Goal: Task Accomplishment & Management: Manage account settings

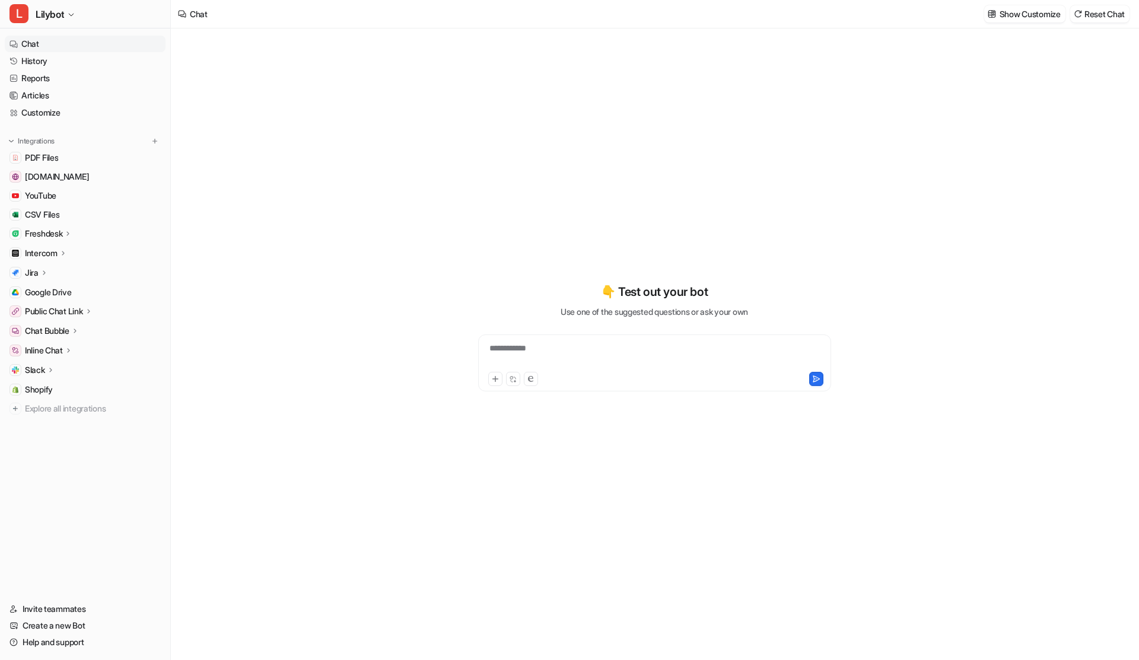
type textarea "**********"
click at [37, 56] on link "History" at bounding box center [85, 61] width 161 height 17
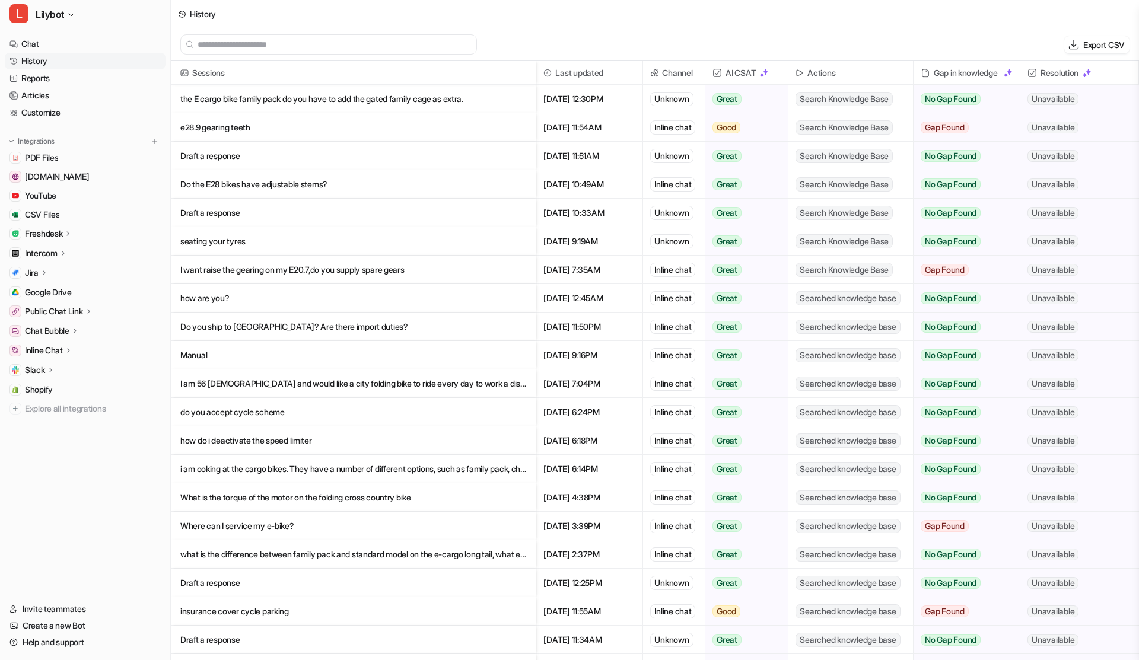
click at [401, 125] on p "e28.9 gearing teeth" at bounding box center [353, 127] width 346 height 28
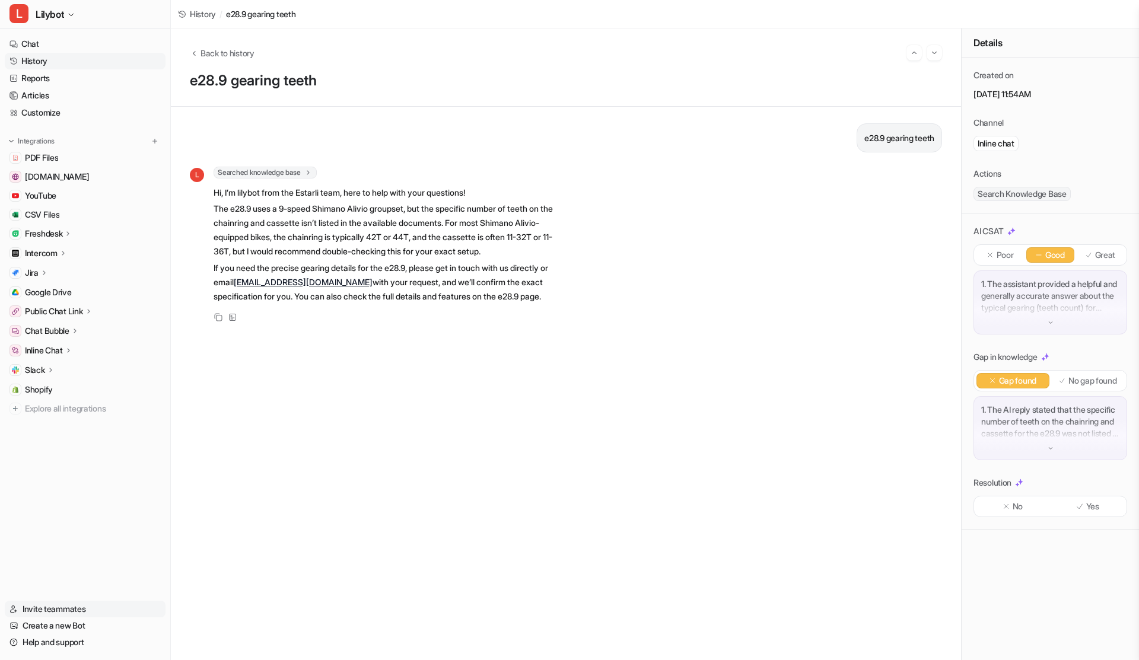
click at [68, 615] on link "Invite teammates" at bounding box center [85, 609] width 161 height 17
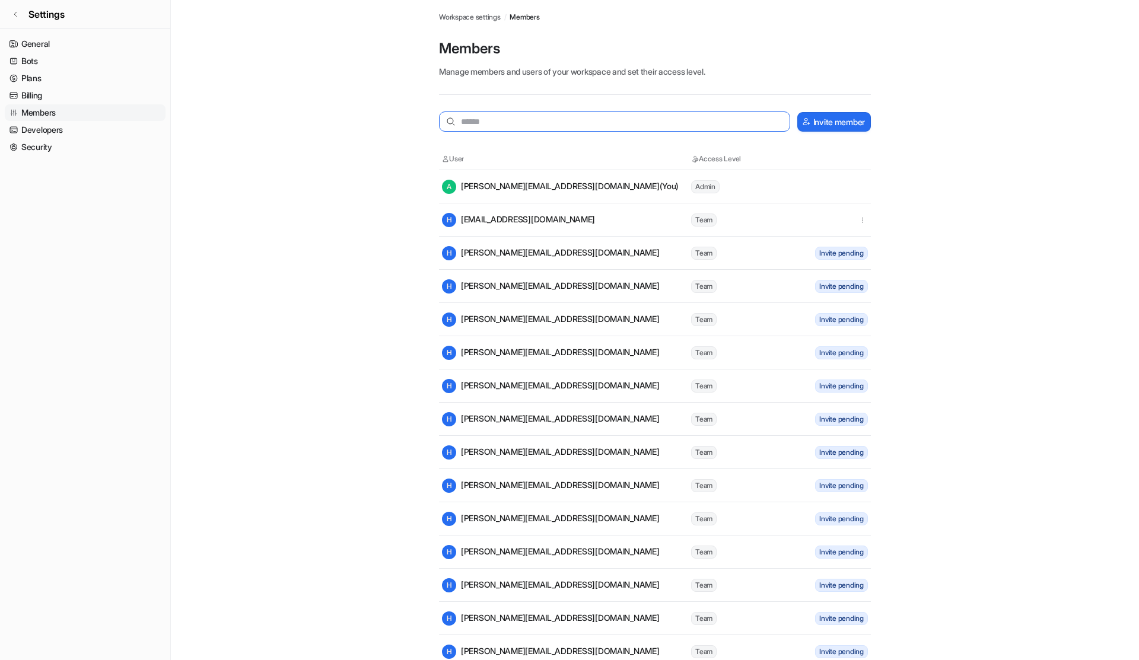
click at [653, 123] on input "text" at bounding box center [614, 122] width 351 height 20
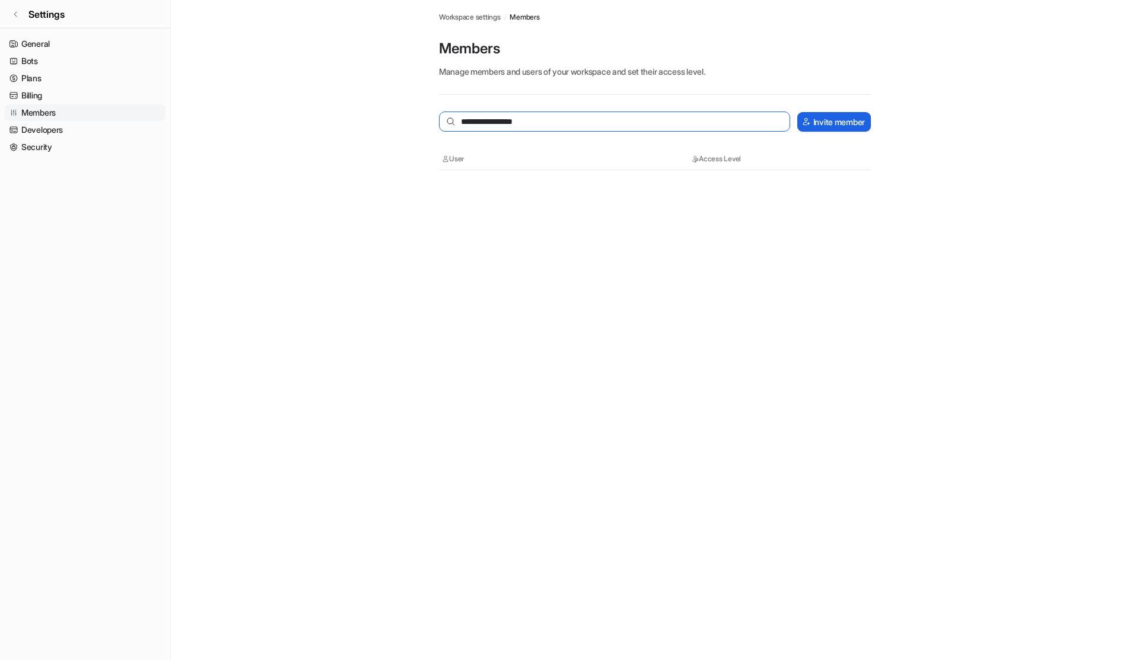
type input "**********"
click at [833, 122] on button "Invite member" at bounding box center [834, 122] width 74 height 20
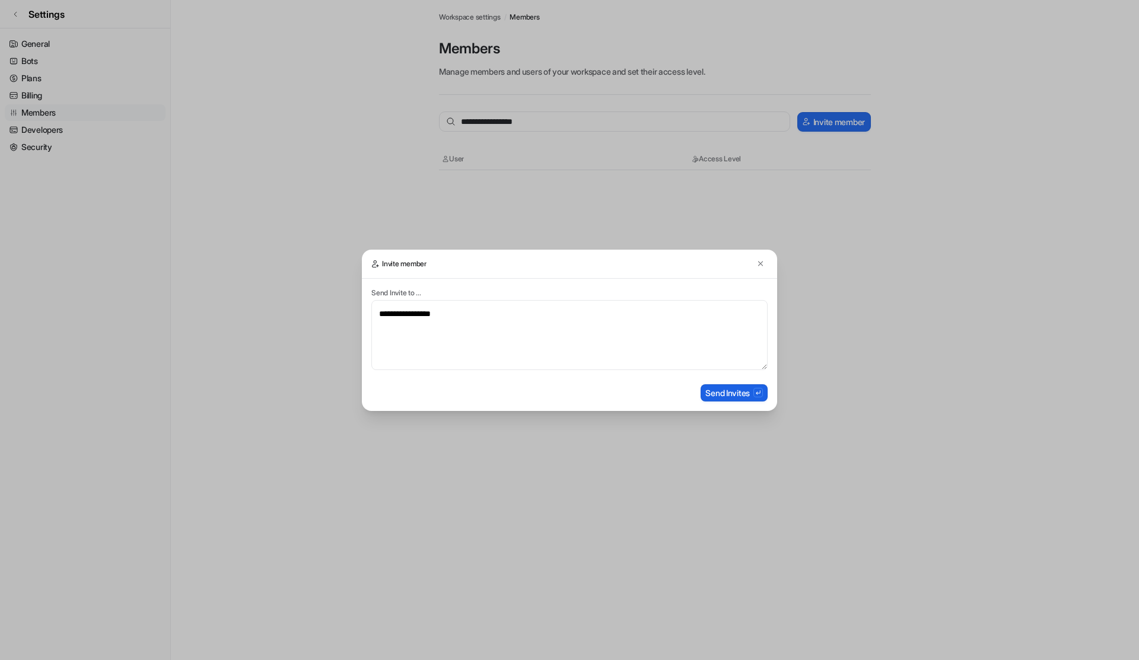
click at [725, 389] on button "Send Invites" at bounding box center [734, 392] width 67 height 17
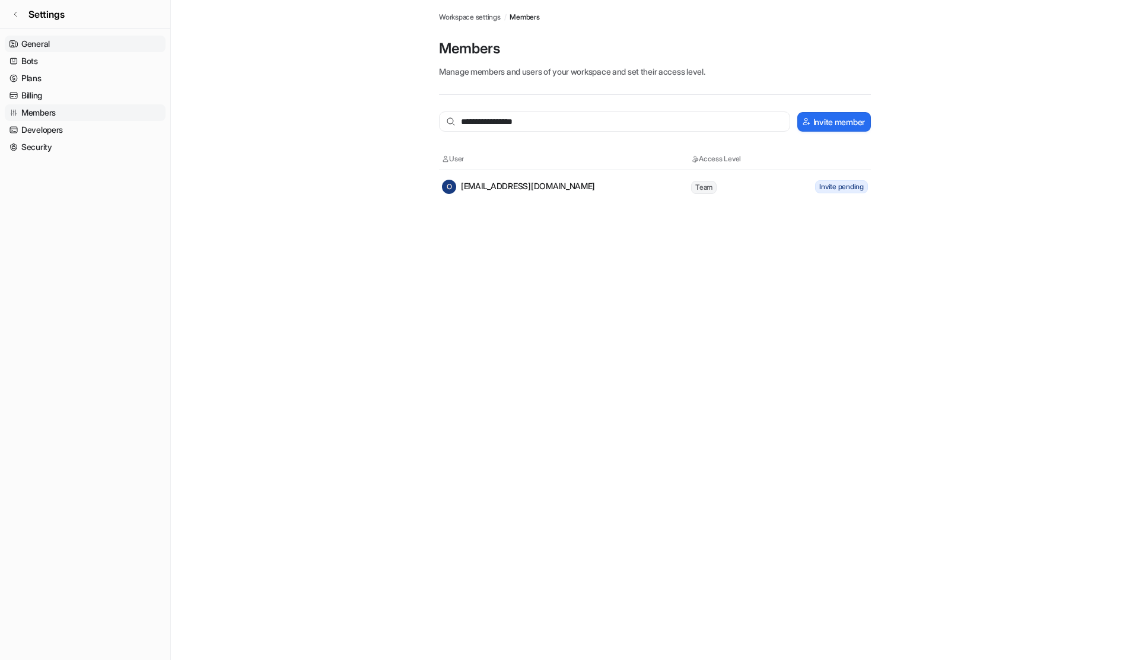
click at [38, 43] on link "General" at bounding box center [85, 44] width 161 height 17
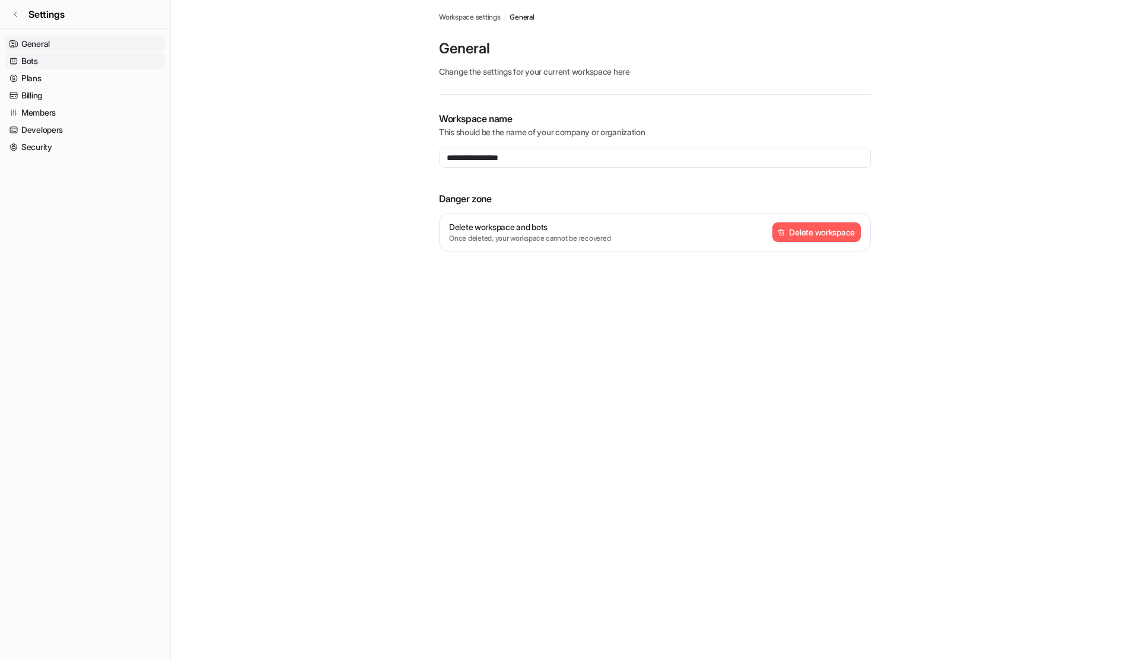
click at [56, 59] on link "Bots" at bounding box center [85, 61] width 161 height 17
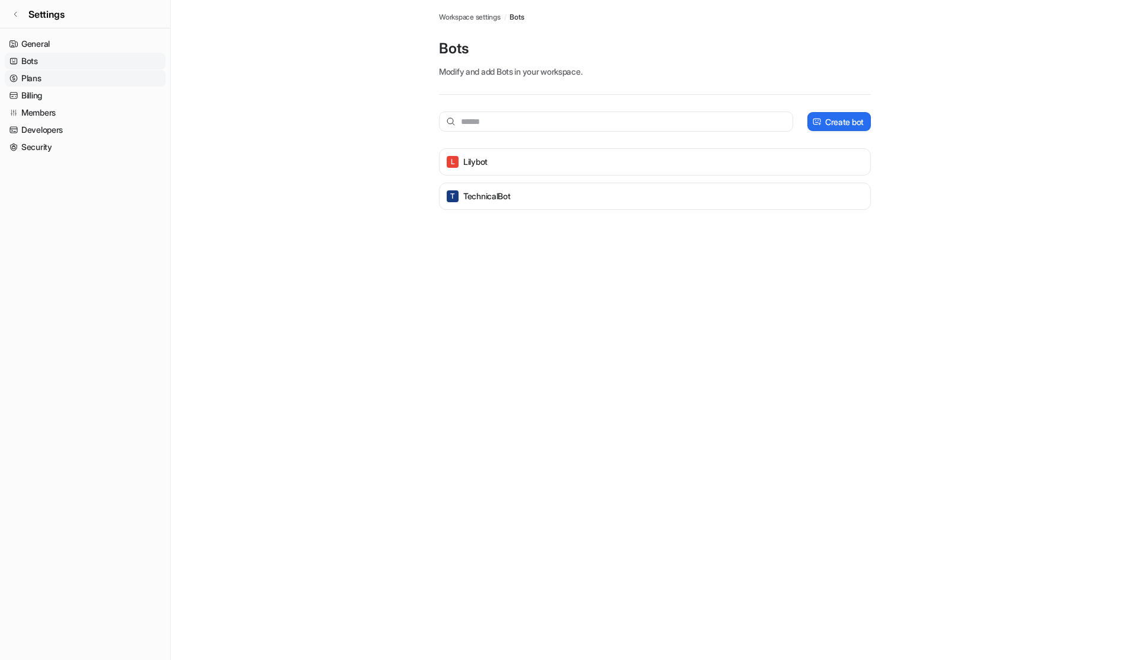
click at [96, 75] on link "Plans" at bounding box center [85, 78] width 161 height 17
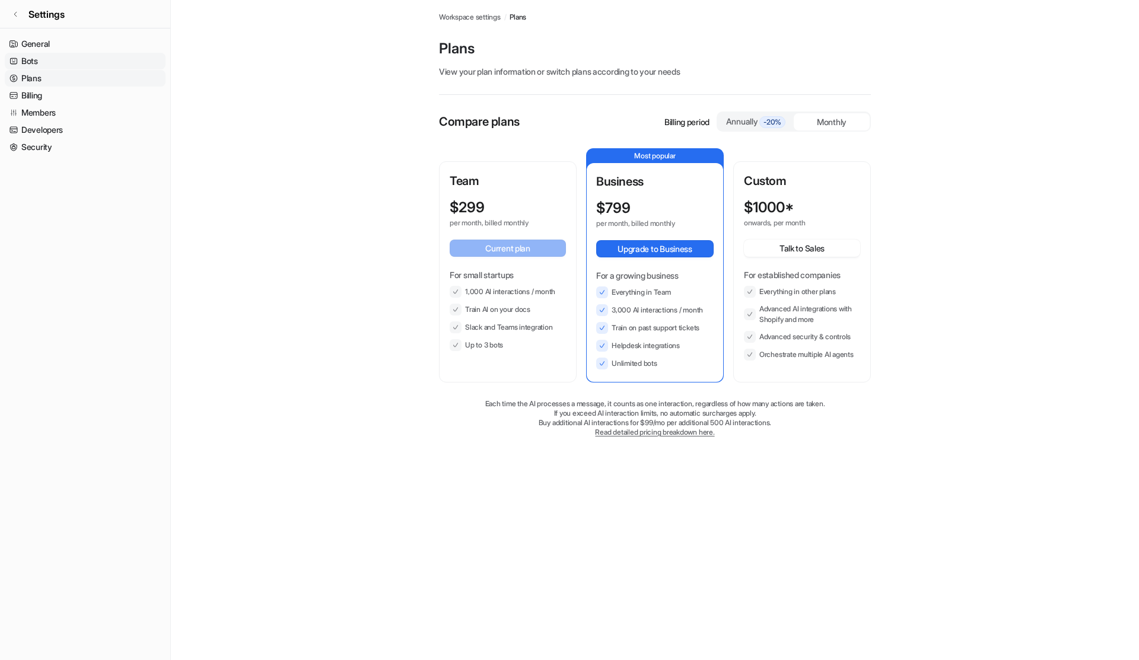
click at [56, 63] on link "Bots" at bounding box center [85, 61] width 161 height 17
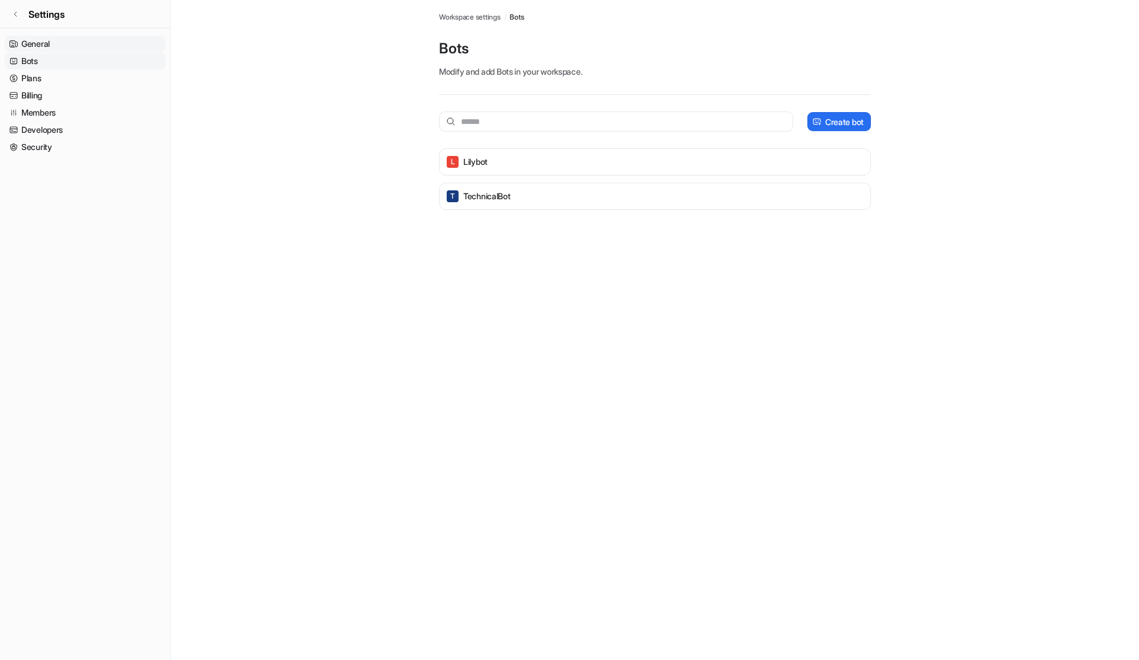
click at [62, 48] on link "General" at bounding box center [85, 44] width 161 height 17
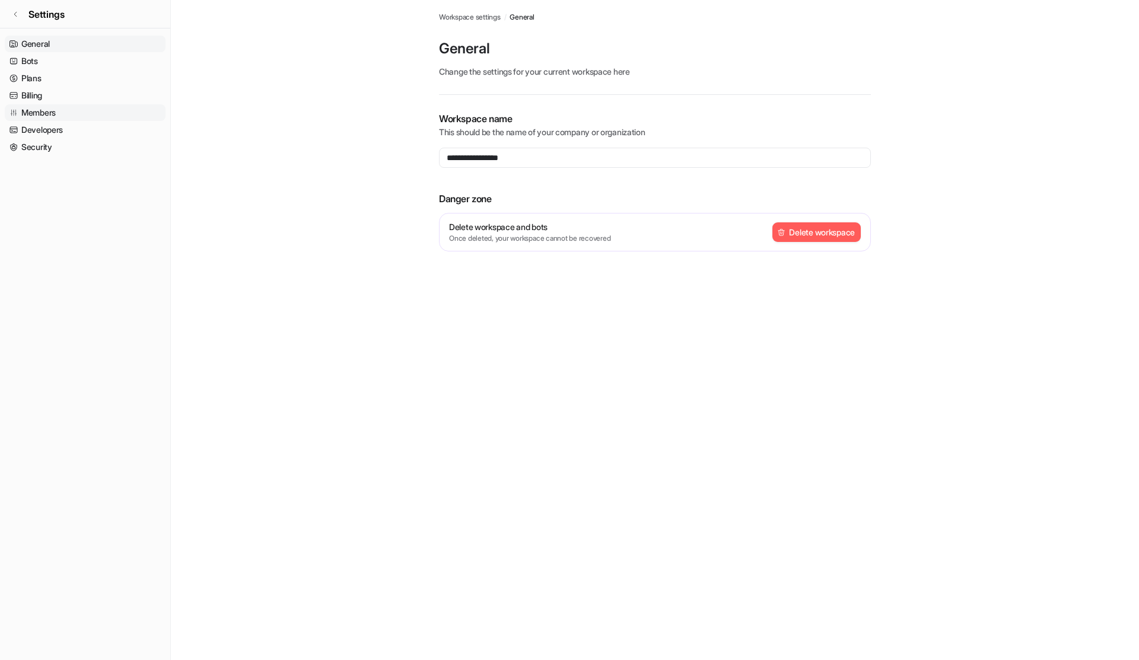
click at [59, 115] on link "Members" at bounding box center [85, 112] width 161 height 17
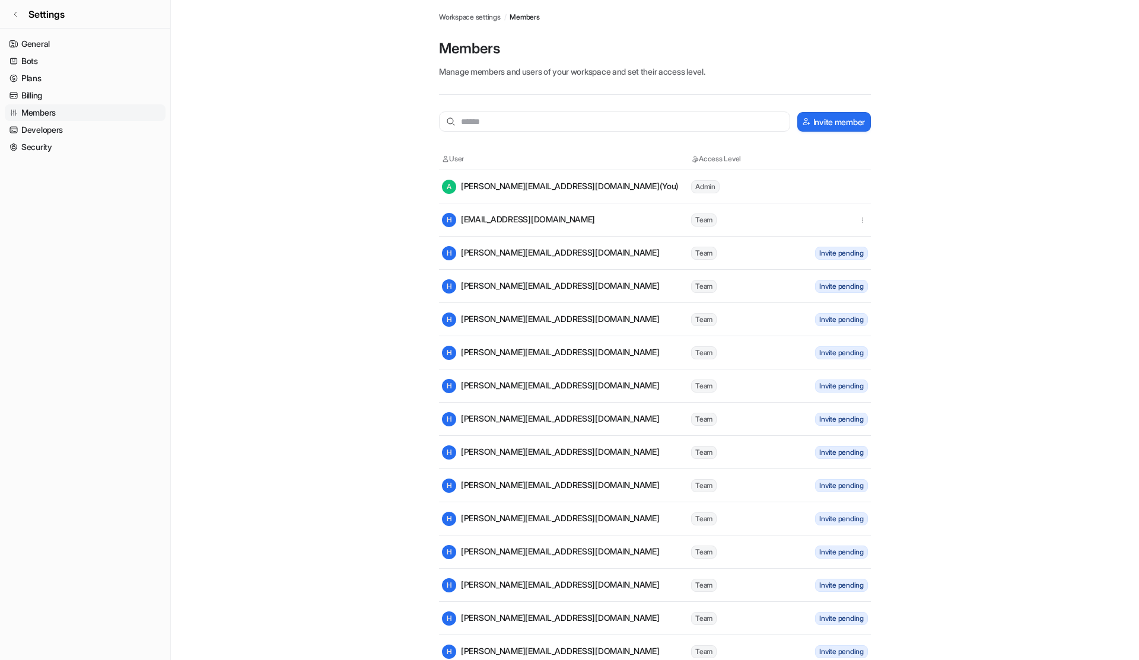
click at [840, 286] on span "Invite pending" at bounding box center [841, 286] width 53 height 13
click at [493, 285] on div "H [PERSON_NAME][EMAIL_ADDRESS][DOMAIN_NAME]" at bounding box center [551, 286] width 218 height 14
click at [826, 131] on button "Invite member" at bounding box center [834, 122] width 74 height 20
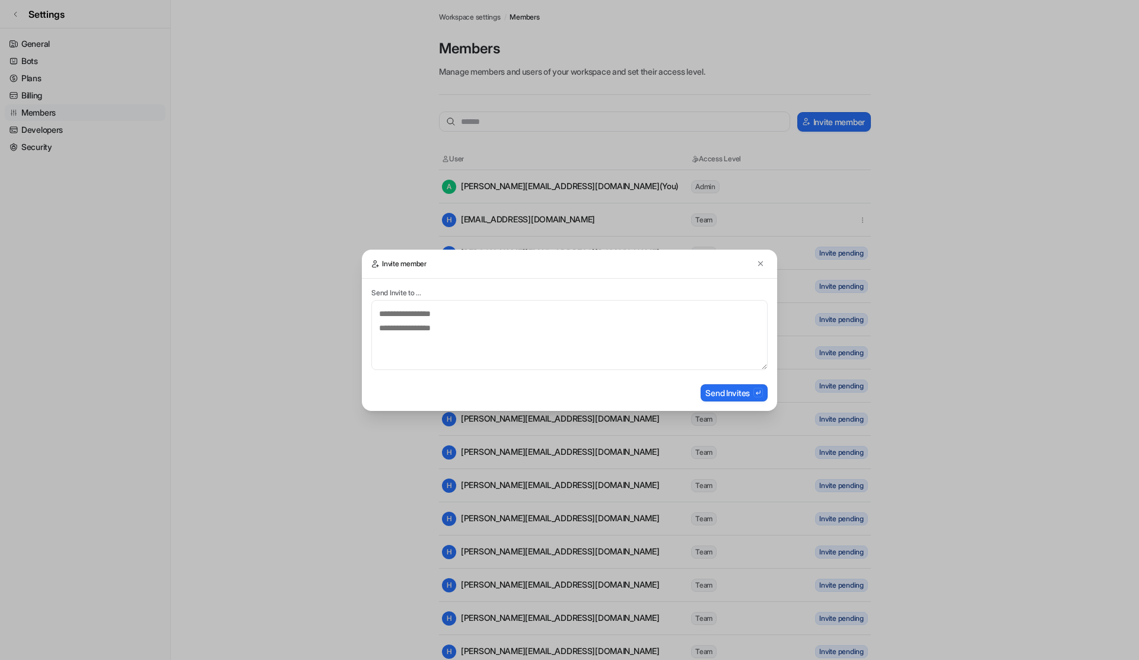
click at [482, 285] on form "Send Invite to ... Send Invites" at bounding box center [569, 345] width 415 height 132
click at [472, 311] on textarea at bounding box center [569, 335] width 396 height 70
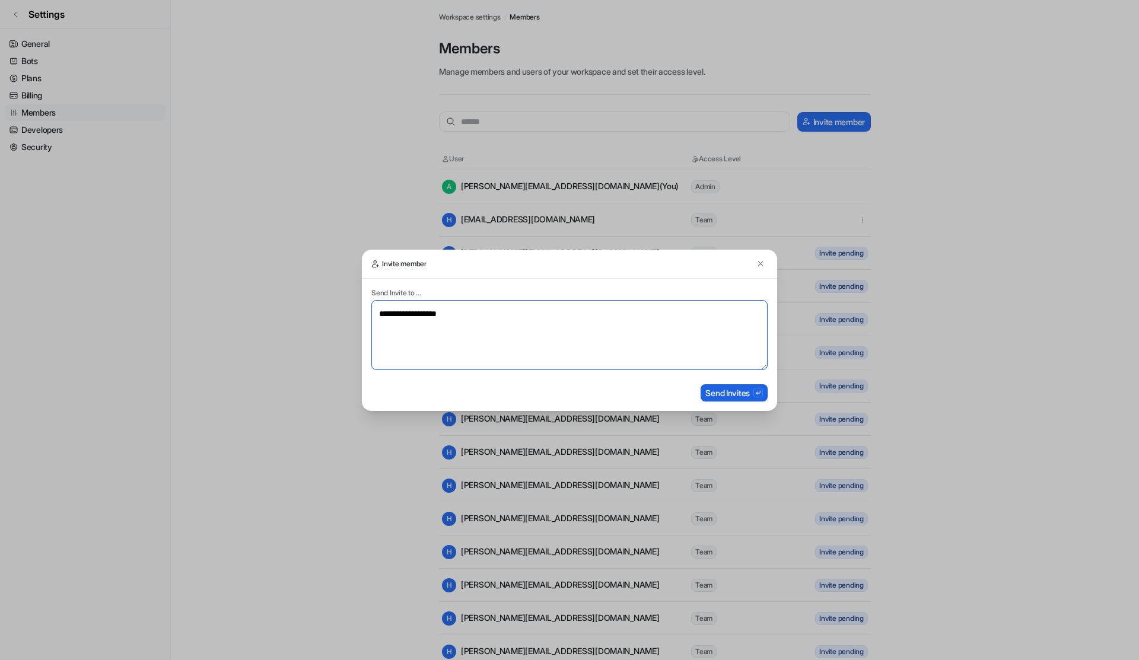
type textarea "**********"
click at [740, 393] on button "Send Invites" at bounding box center [734, 392] width 67 height 17
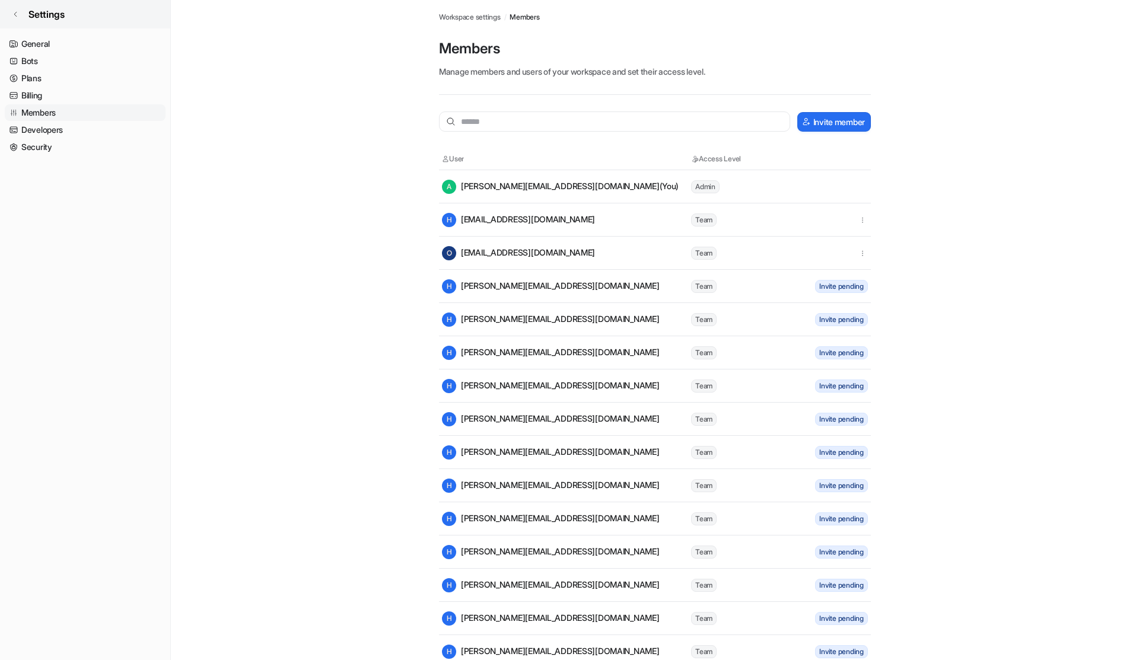
click at [17, 18] on link "Settings" at bounding box center [85, 14] width 170 height 28
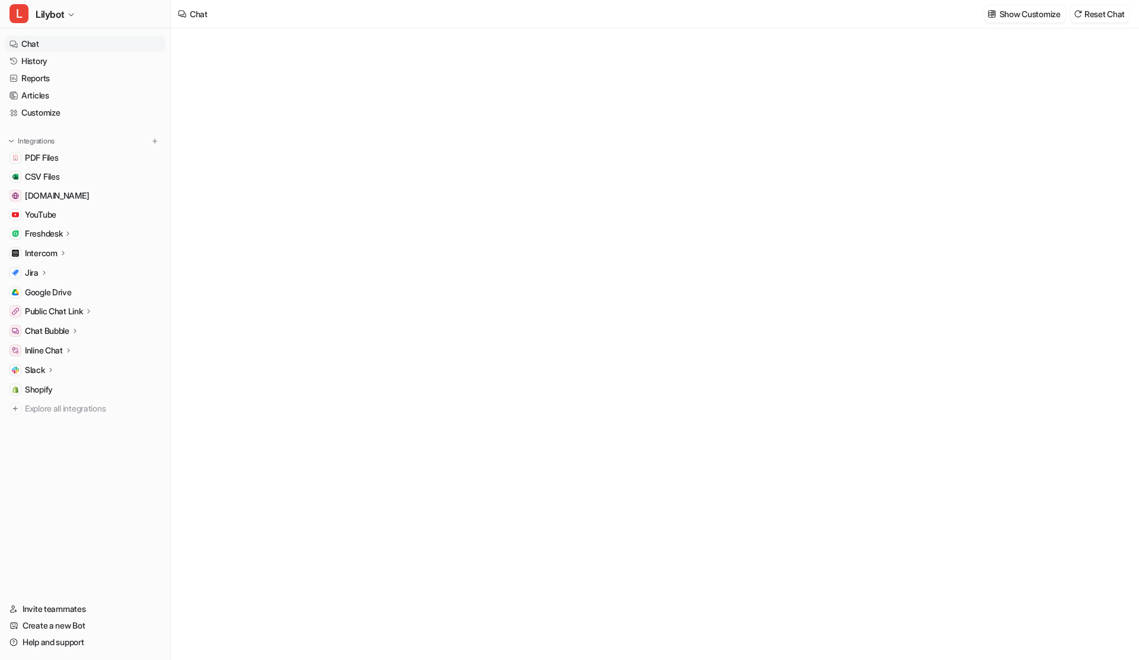
type textarea "**********"
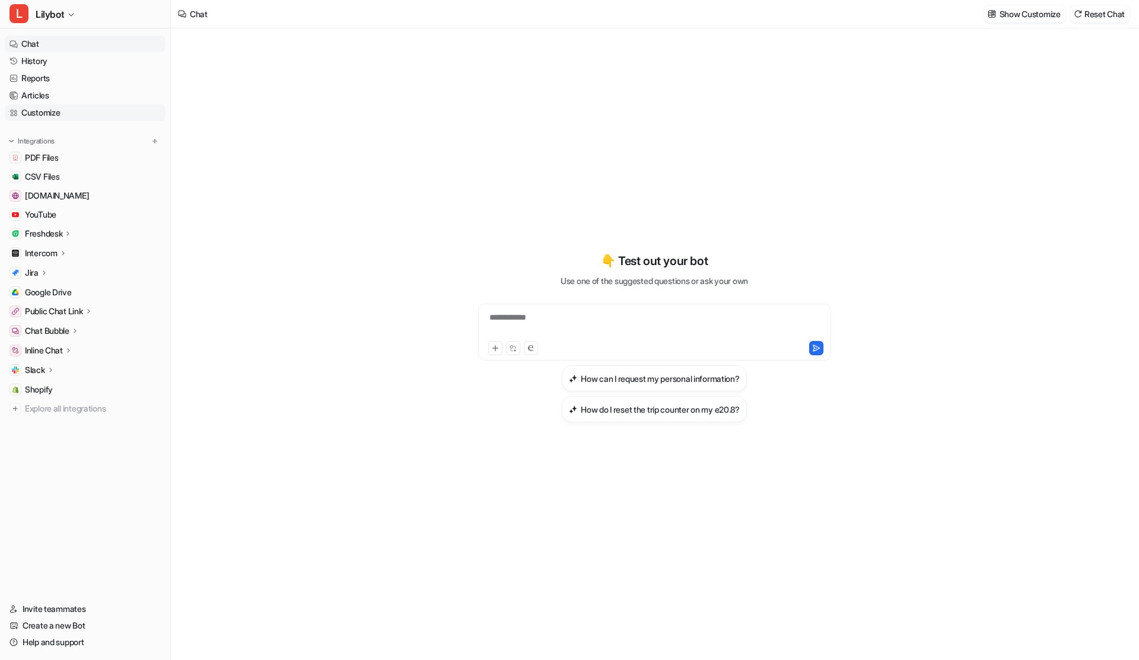
click at [71, 119] on link "Customize" at bounding box center [85, 112] width 161 height 17
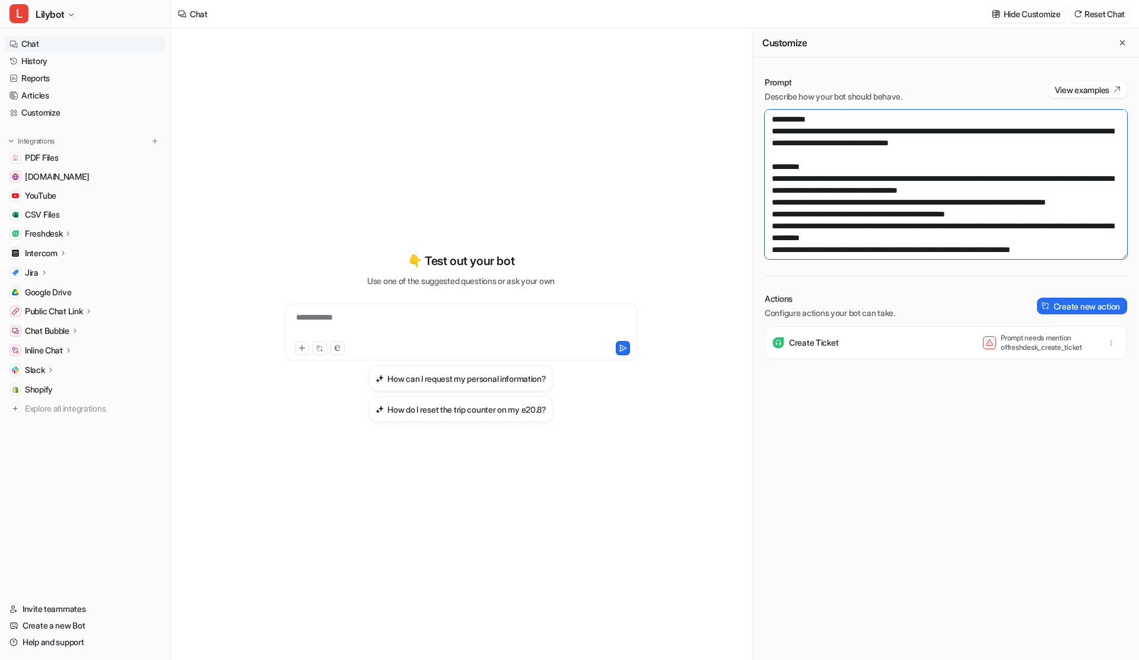
click at [869, 129] on textarea at bounding box center [946, 184] width 362 height 149
paste textarea "*"
type textarea "**********"
click at [1036, 18] on button "Save changes" at bounding box center [1035, 13] width 62 height 17
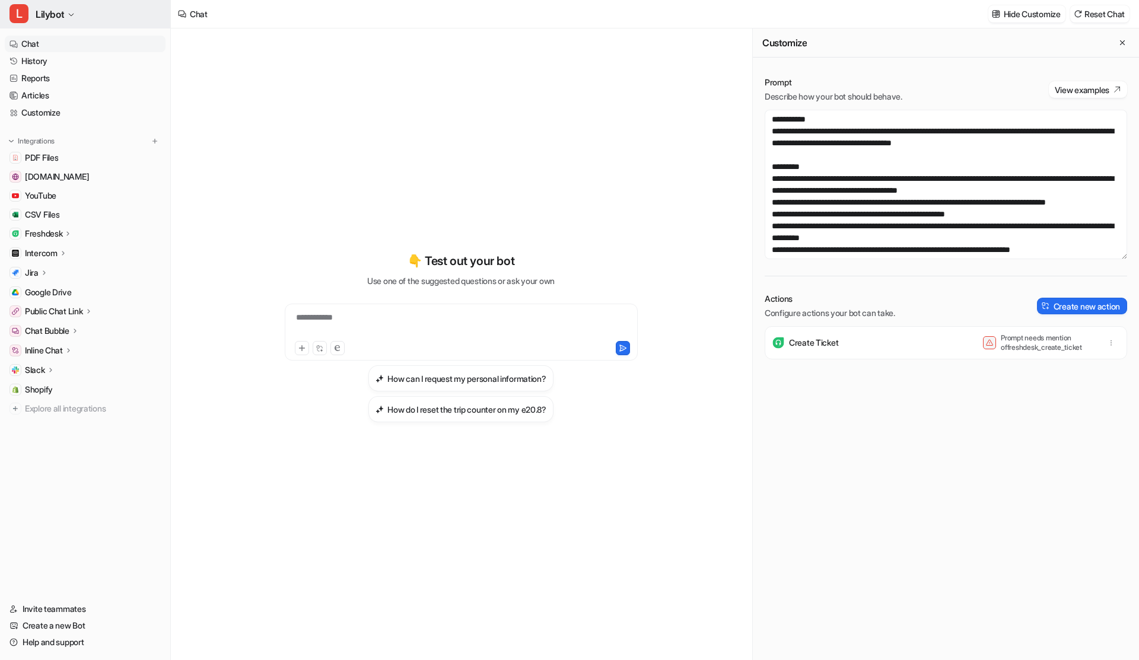
click at [72, 14] on icon "button" at bounding box center [71, 14] width 7 height 7
click at [96, 106] on link "Settings" at bounding box center [95, 110] width 164 height 20
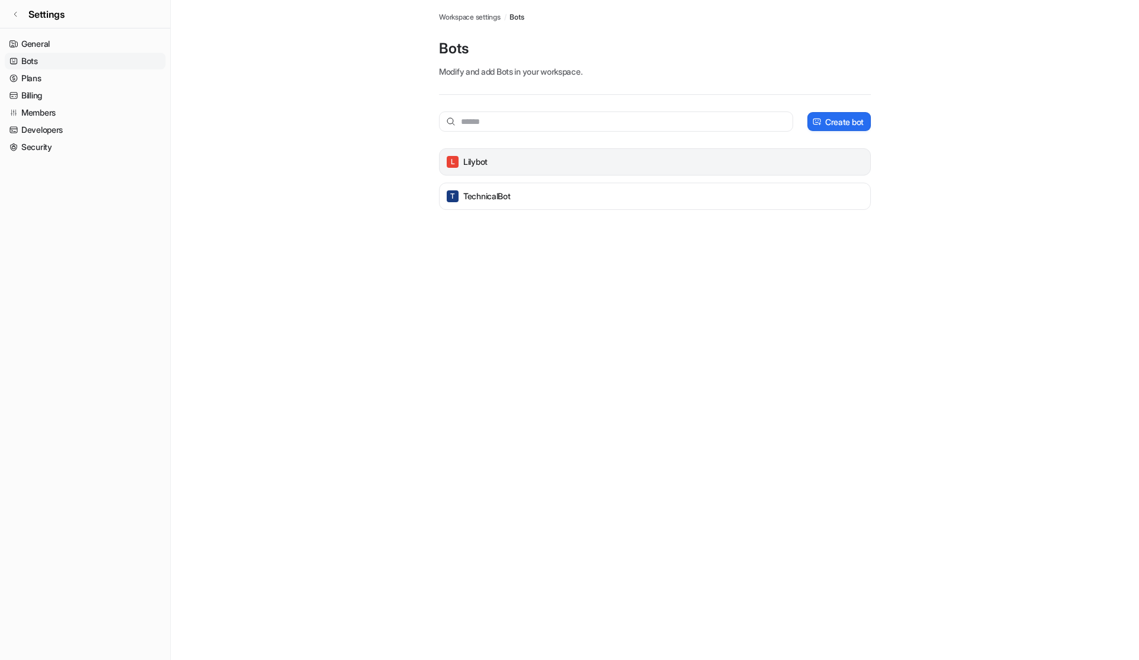
click at [562, 171] on div "[PERSON_NAME]" at bounding box center [655, 161] width 432 height 27
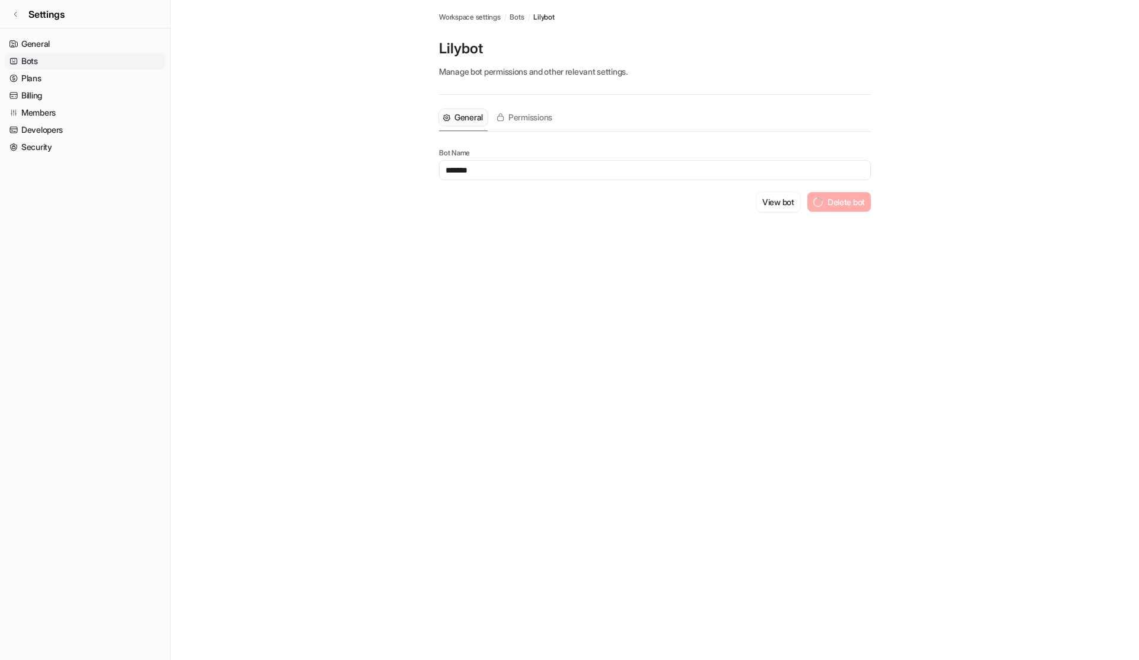
click at [496, 172] on input "*******" at bounding box center [655, 170] width 432 height 20
paste input "*"
type input "********"
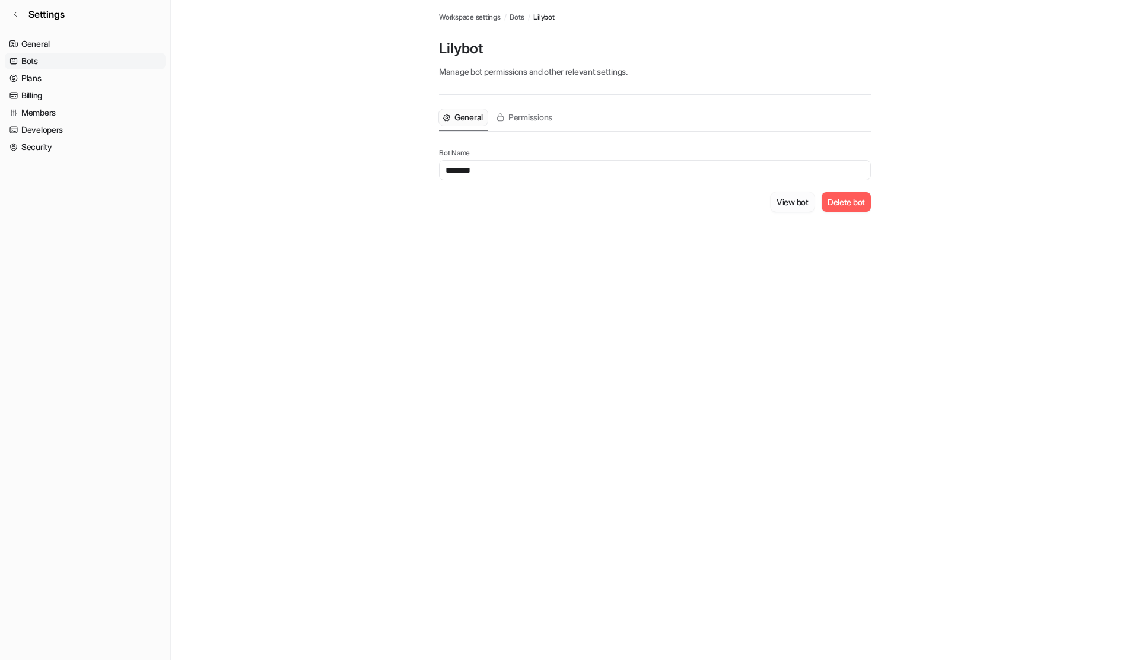
click at [791, 202] on button "View bot" at bounding box center [793, 202] width 44 height 20
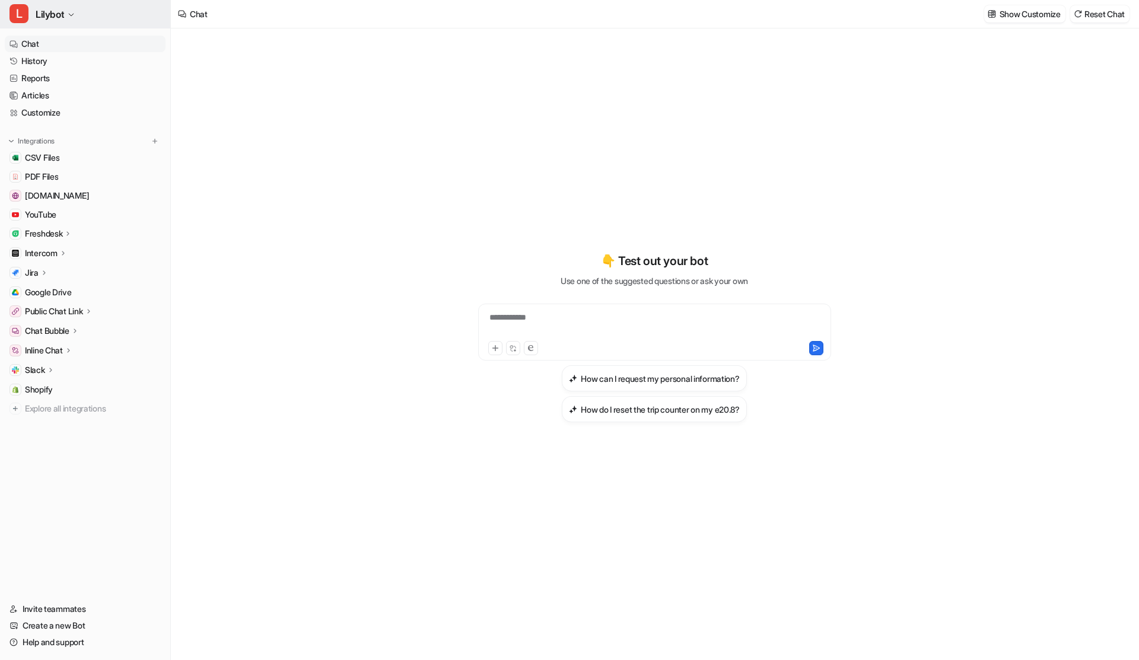
click at [61, 8] on span "Lilybot" at bounding box center [50, 14] width 28 height 17
click at [110, 105] on link "Settings" at bounding box center [95, 110] width 164 height 20
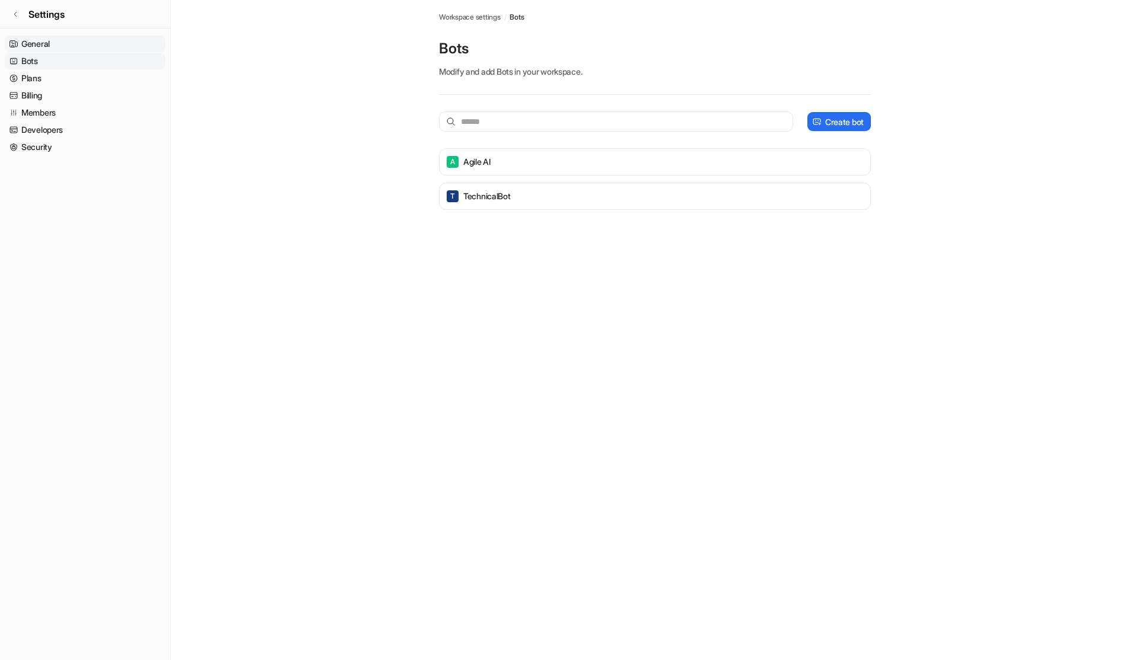
click at [100, 39] on link "General" at bounding box center [85, 44] width 161 height 17
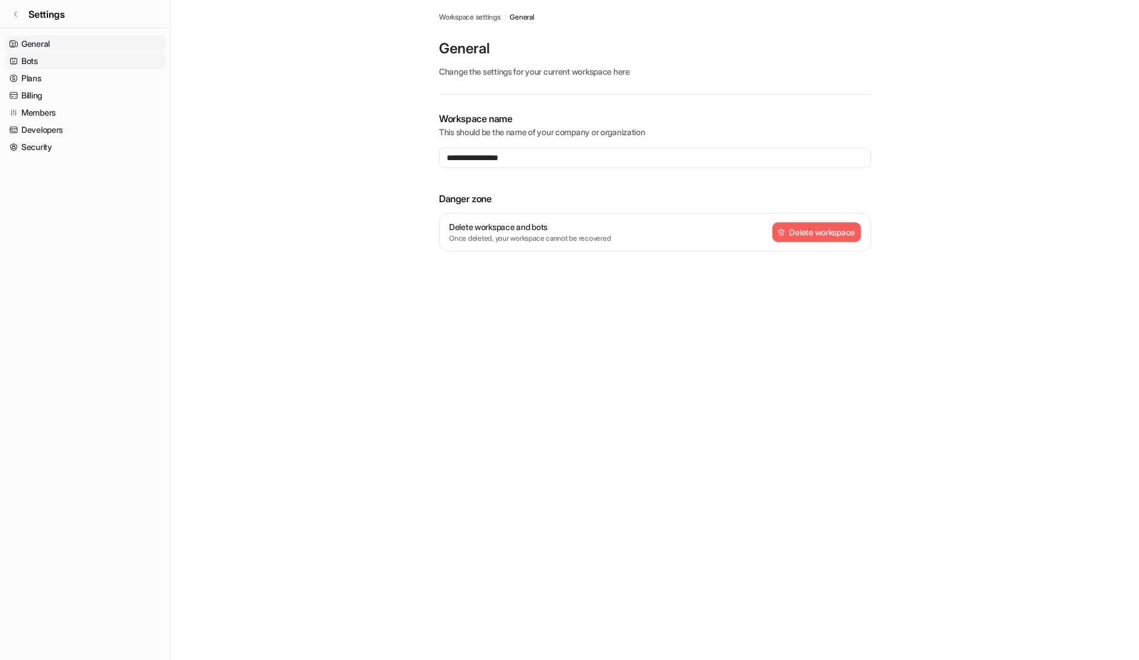
click at [61, 66] on link "Bots" at bounding box center [85, 61] width 161 height 17
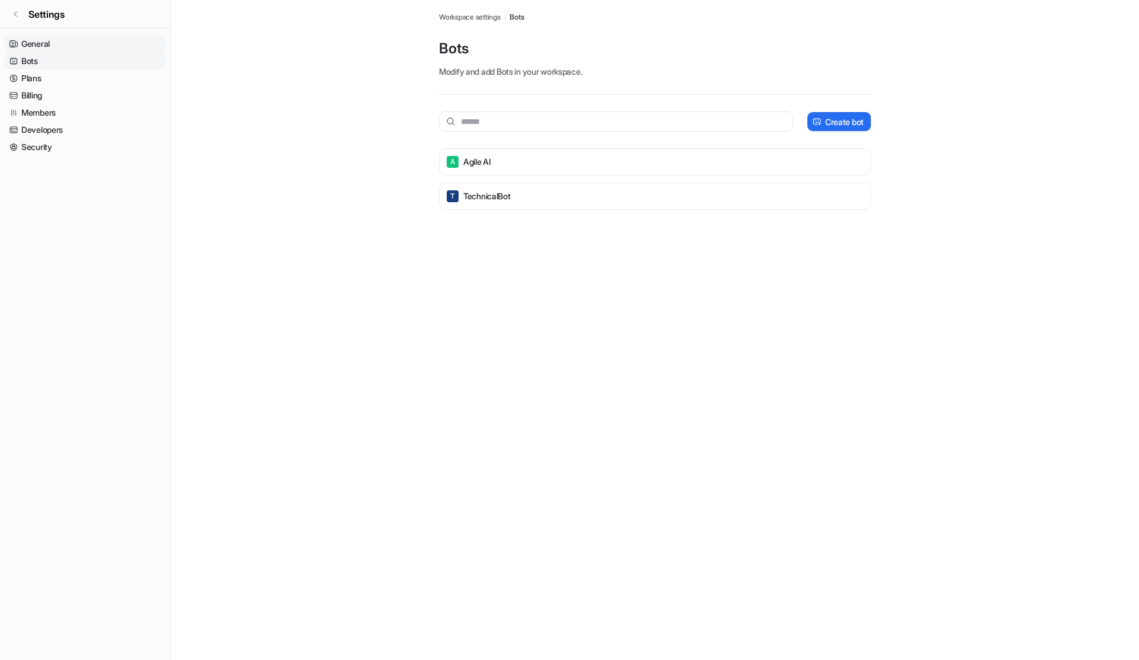
click at [40, 43] on link "General" at bounding box center [85, 44] width 161 height 17
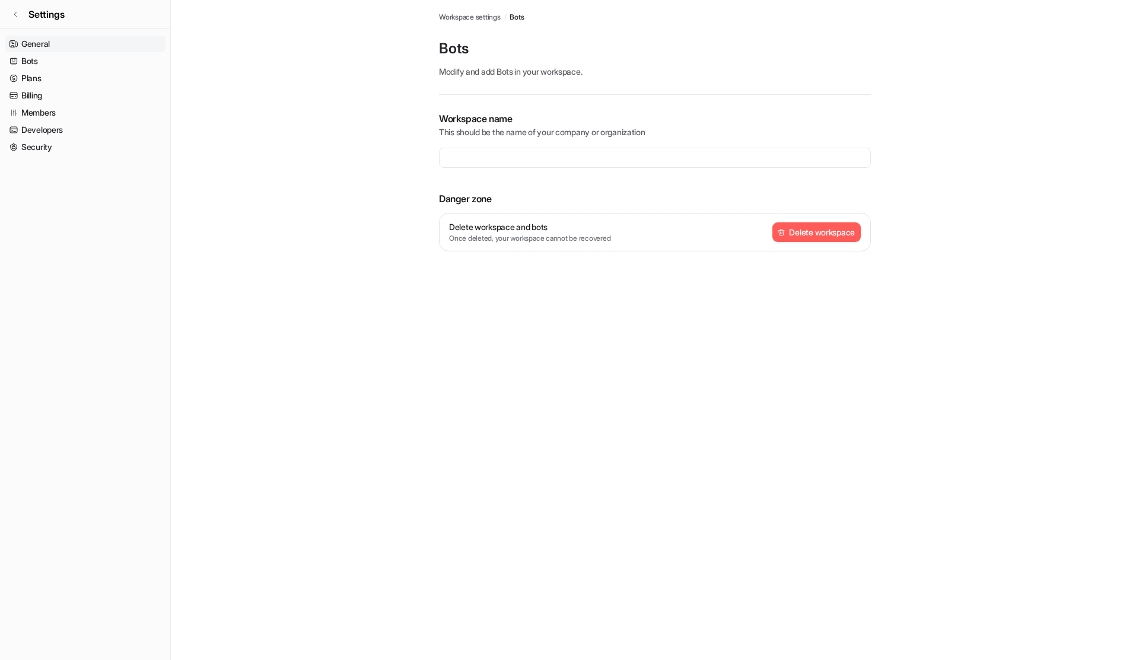
type input "**********"
click at [56, 79] on link "Plans" at bounding box center [85, 78] width 161 height 17
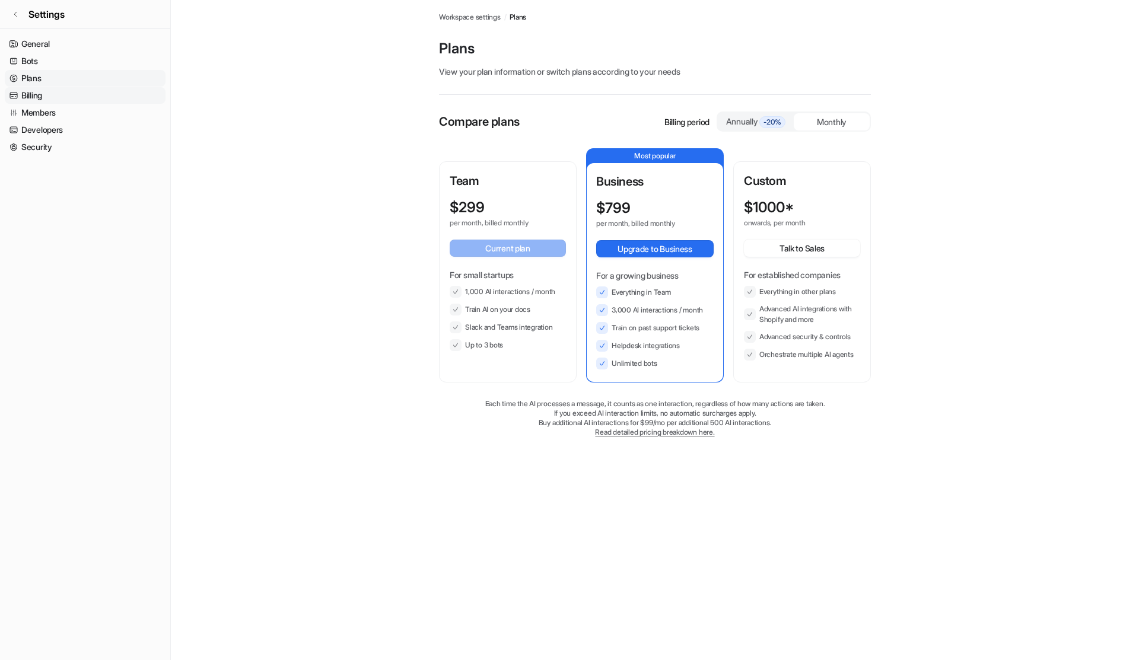
click at [59, 92] on link "Billing" at bounding box center [85, 95] width 161 height 17
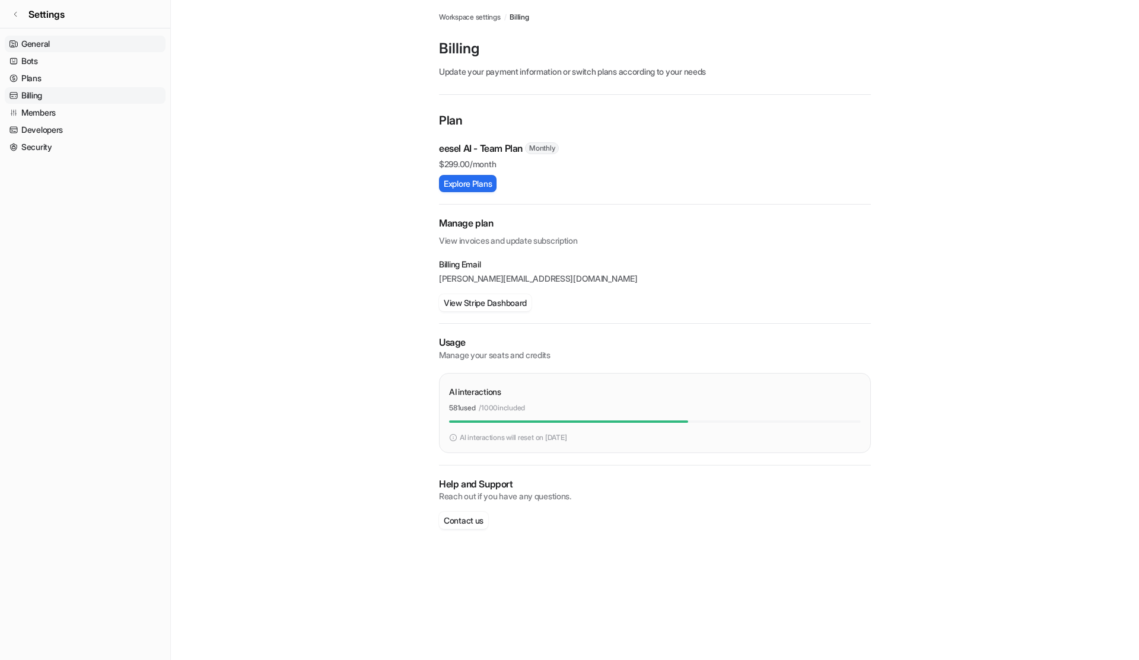
click at [36, 44] on link "General" at bounding box center [85, 44] width 161 height 17
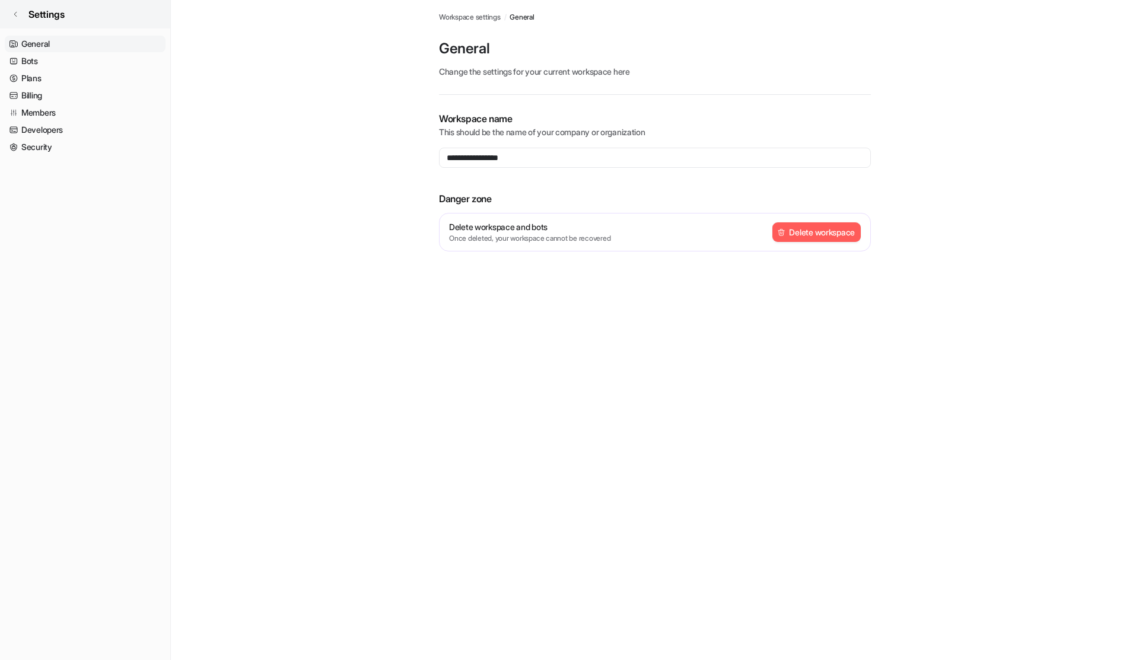
click at [18, 15] on icon at bounding box center [15, 14] width 7 height 7
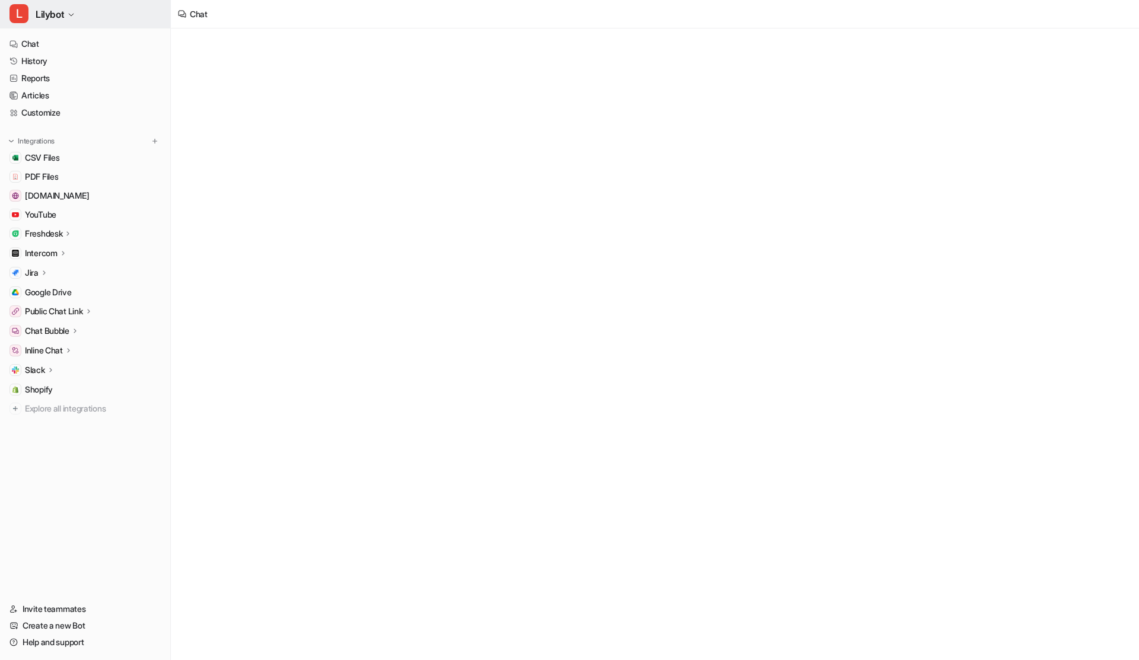
click at [71, 11] on icon "button" at bounding box center [71, 14] width 7 height 7
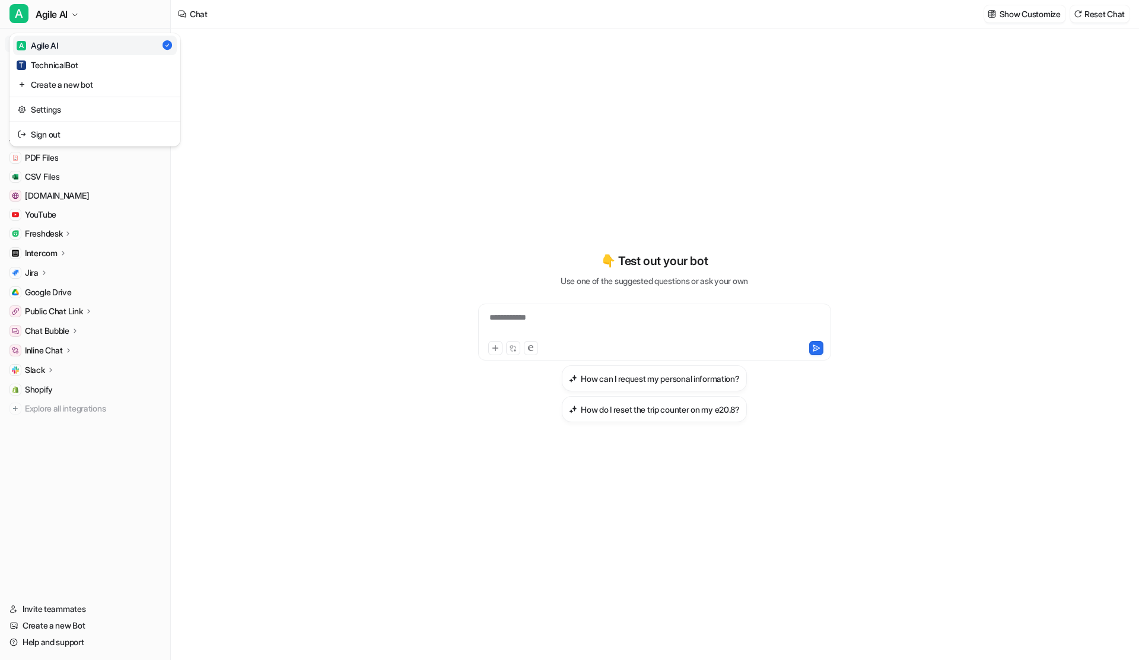
click at [74, 48] on link "A Agile AI" at bounding box center [95, 46] width 164 height 20
click at [67, 61] on link "History" at bounding box center [85, 61] width 161 height 17
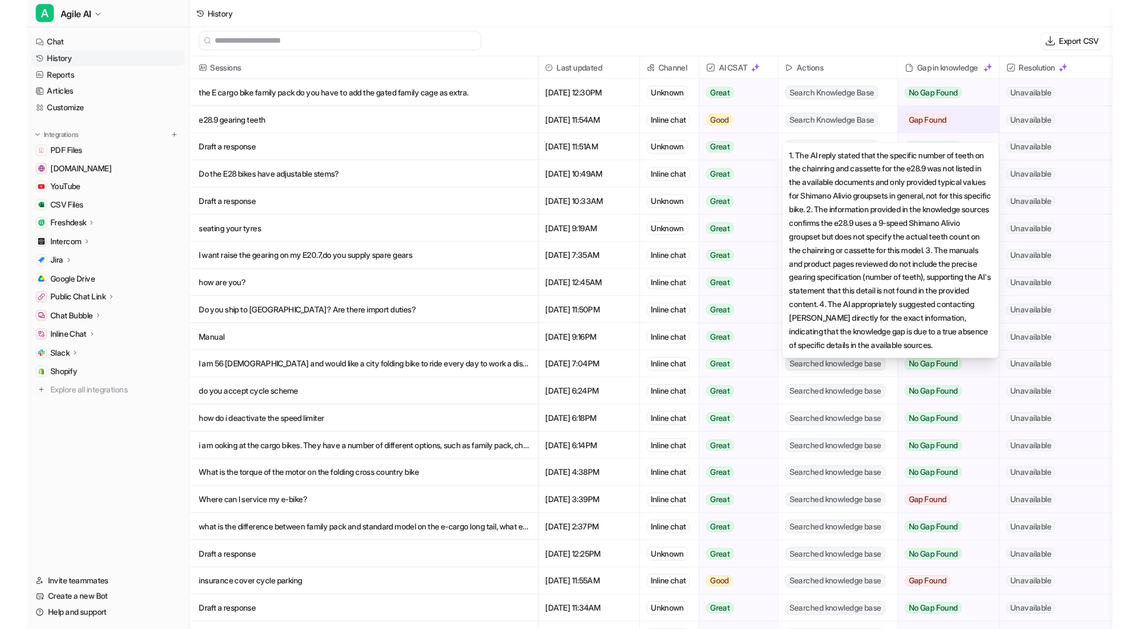
scroll to position [2, 0]
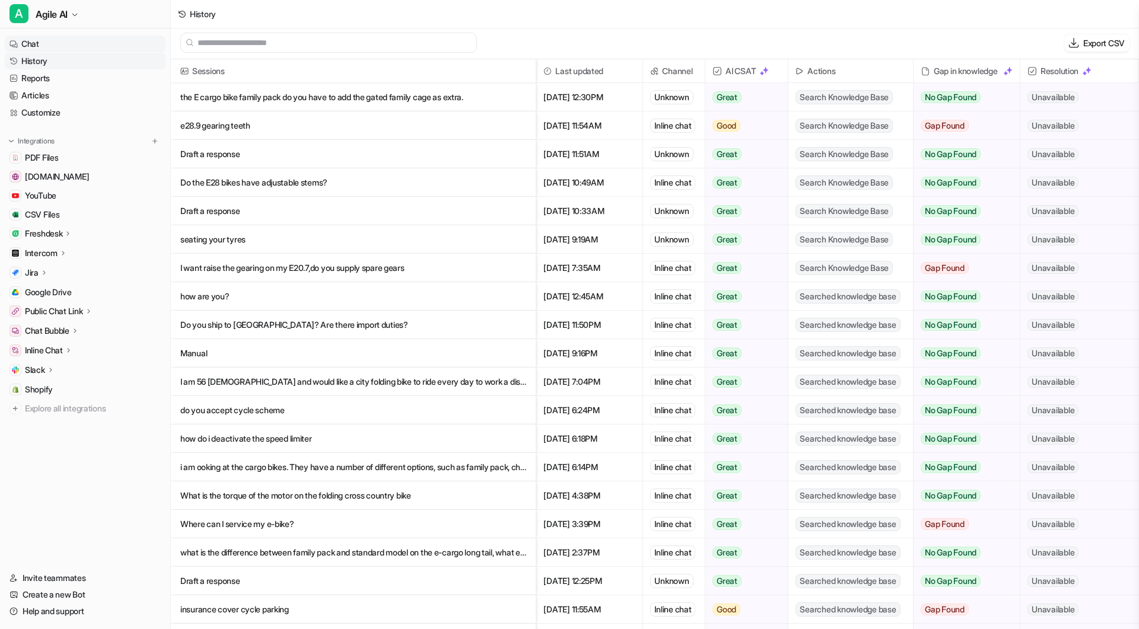
click at [28, 43] on link "Chat" at bounding box center [85, 44] width 161 height 17
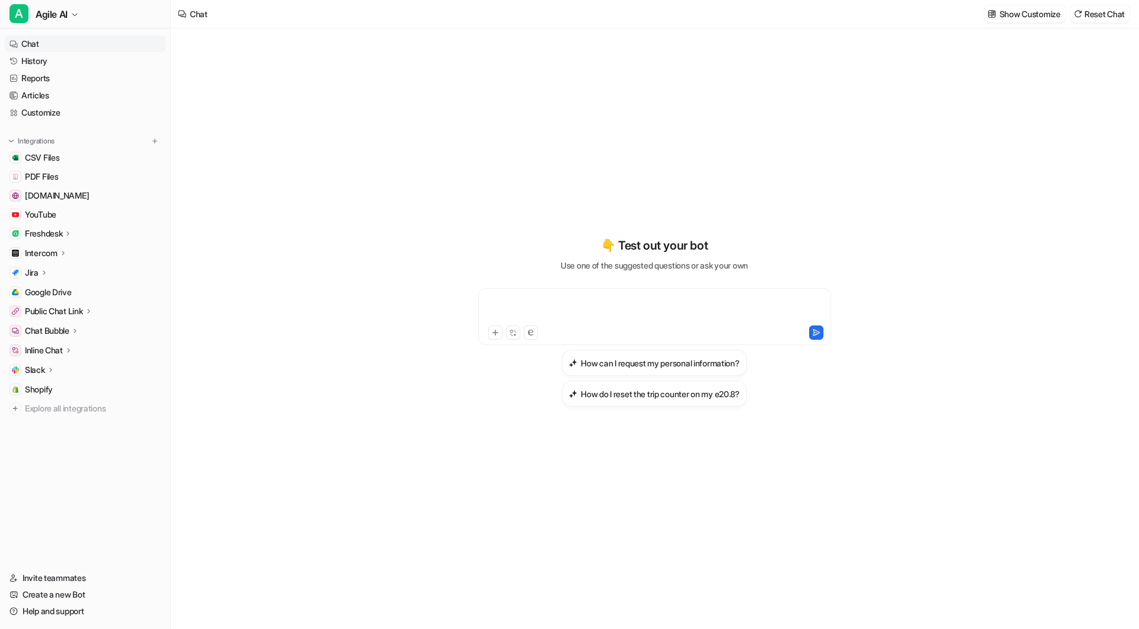
click at [577, 299] on div at bounding box center [654, 309] width 347 height 27
click at [57, 113] on link "Customize" at bounding box center [85, 112] width 161 height 17
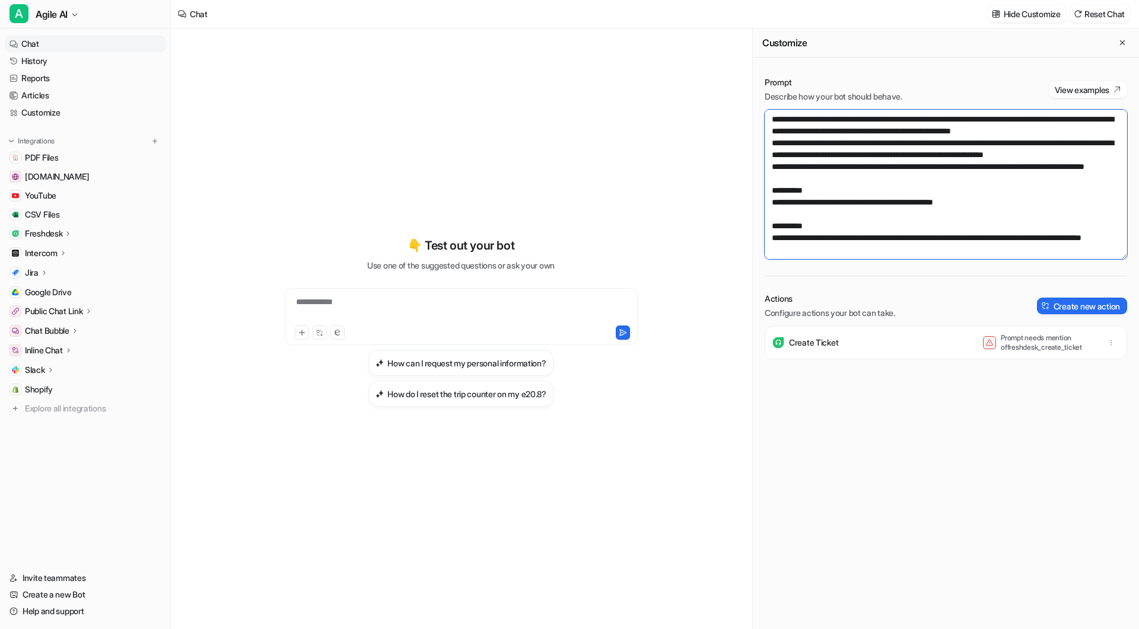
scroll to position [795, 0]
drag, startPoint x: 971, startPoint y: 158, endPoint x: 990, endPoint y: 271, distance: 114.9
click at [990, 271] on div "Prompt Describe how your bot should behave. View examples Actions Configure act…" at bounding box center [946, 353] width 386 height 577
click at [958, 239] on textarea at bounding box center [946, 184] width 362 height 149
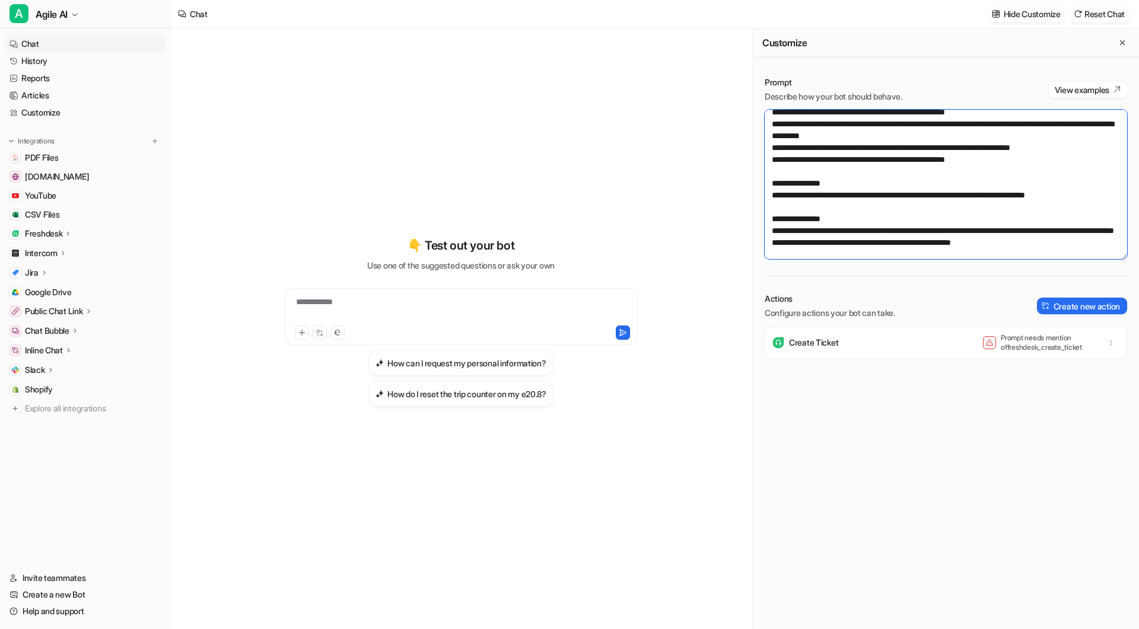
scroll to position [0, 0]
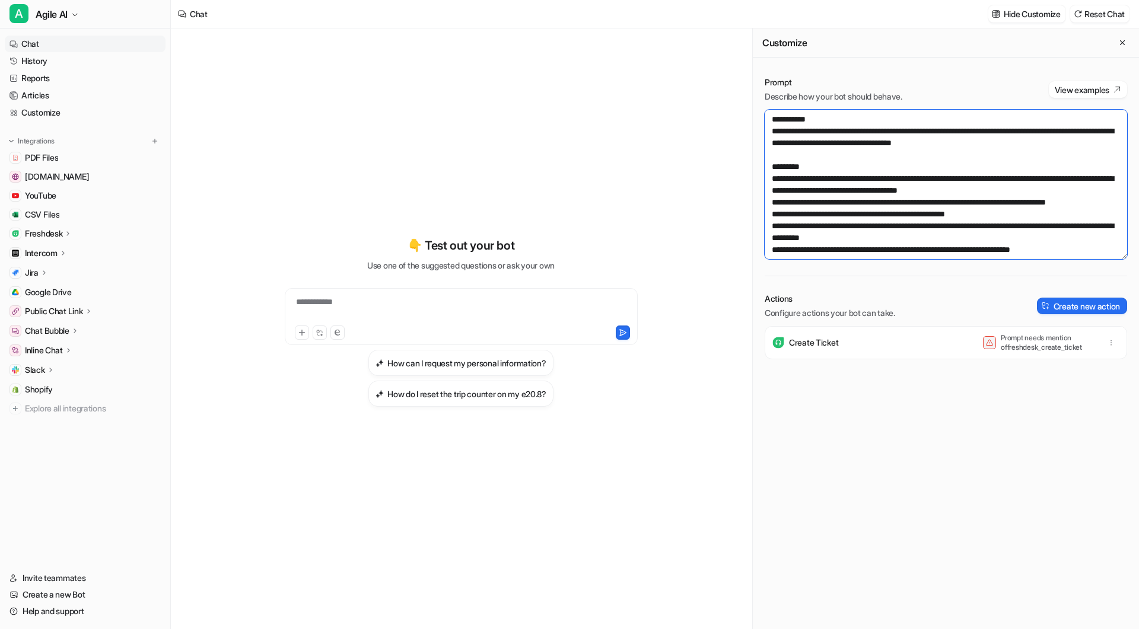
drag, startPoint x: 958, startPoint y: 239, endPoint x: 901, endPoint y: 91, distance: 158.3
click at [901, 91] on div "Prompt Describe how your bot should behave. View examples" at bounding box center [946, 168] width 362 height 183
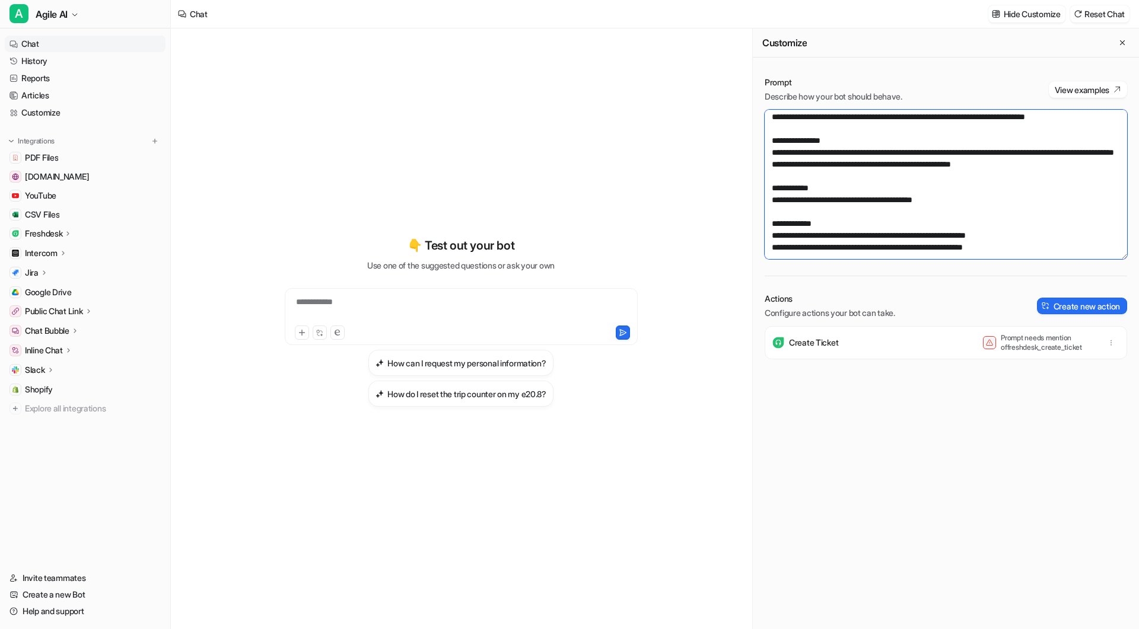
scroll to position [182, 0]
click at [870, 167] on textarea at bounding box center [946, 184] width 362 height 149
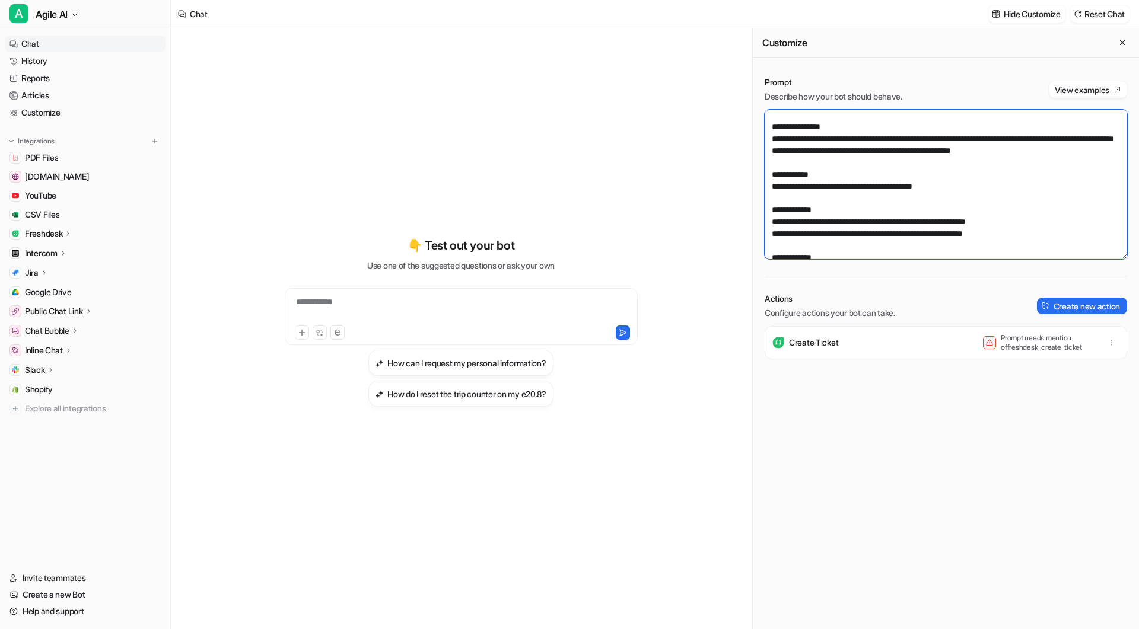
click at [845, 212] on textarea at bounding box center [946, 184] width 362 height 149
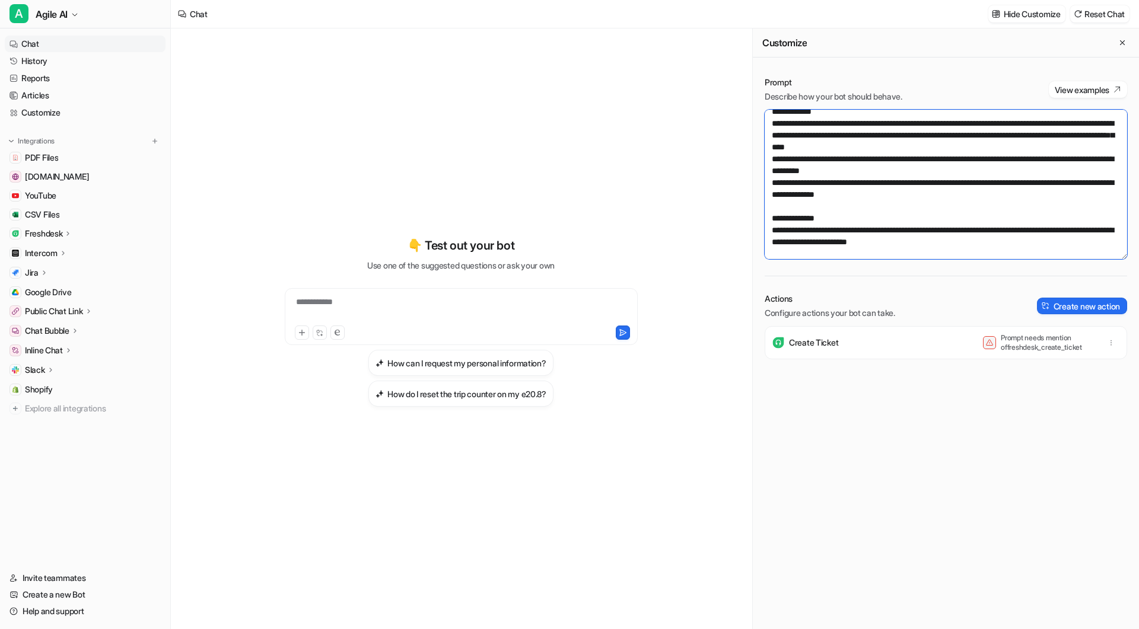
scroll to position [0, 0]
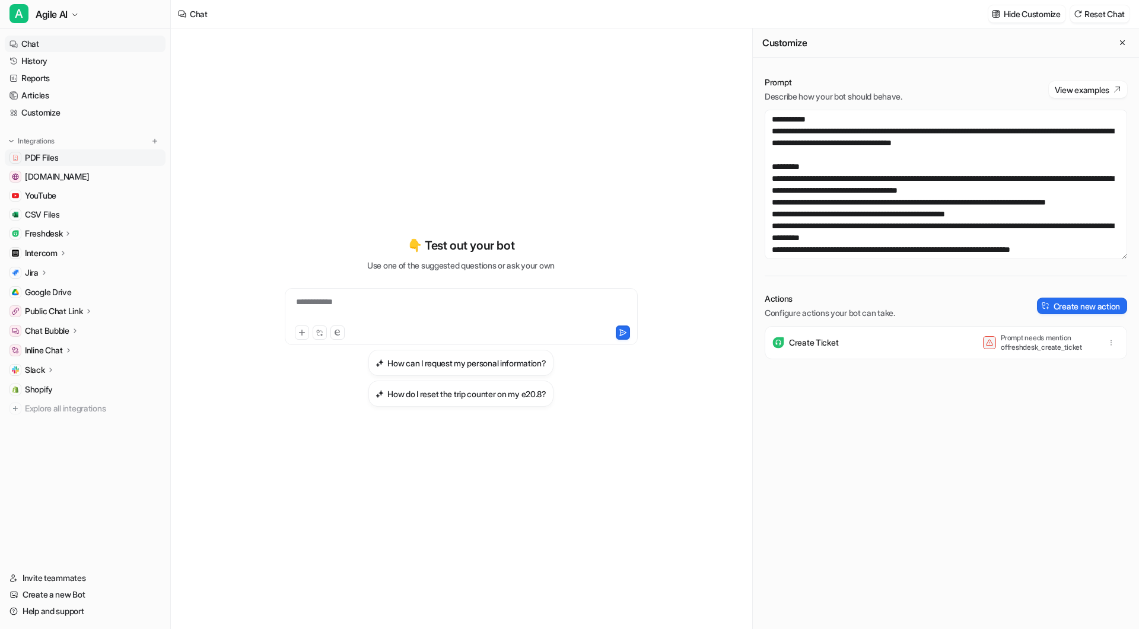
click at [41, 154] on span "PDF Files" at bounding box center [41, 158] width 33 height 12
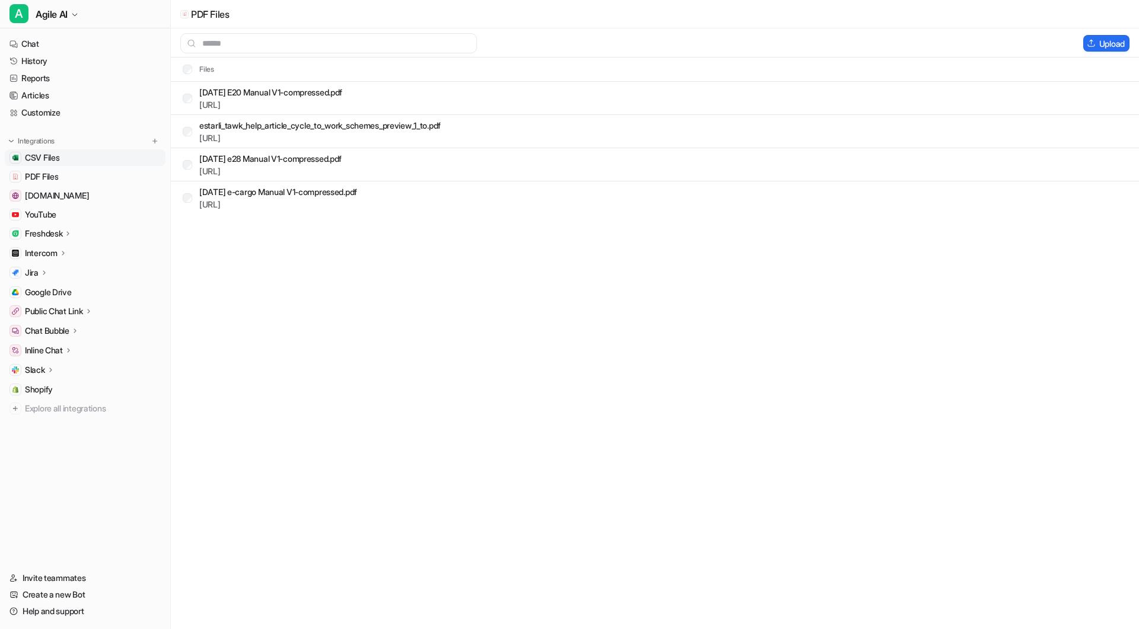
click at [38, 153] on span "CSV Files" at bounding box center [42, 158] width 34 height 12
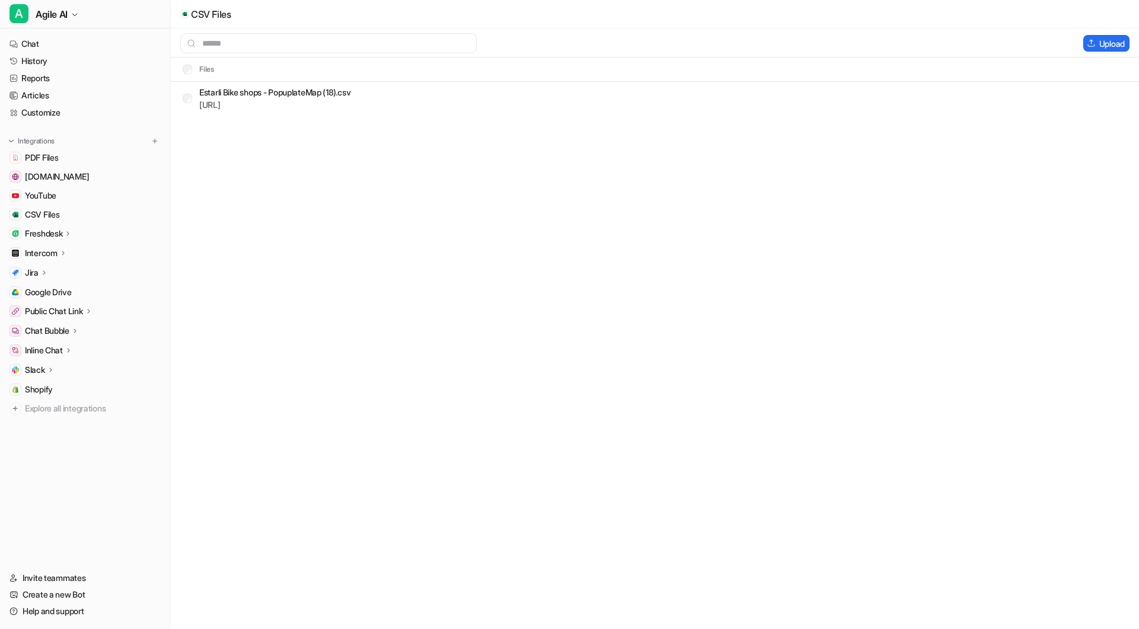
click at [54, 237] on p "Freshdesk" at bounding box center [43, 234] width 37 height 12
click at [61, 175] on span "[DOMAIN_NAME]" at bounding box center [57, 177] width 64 height 12
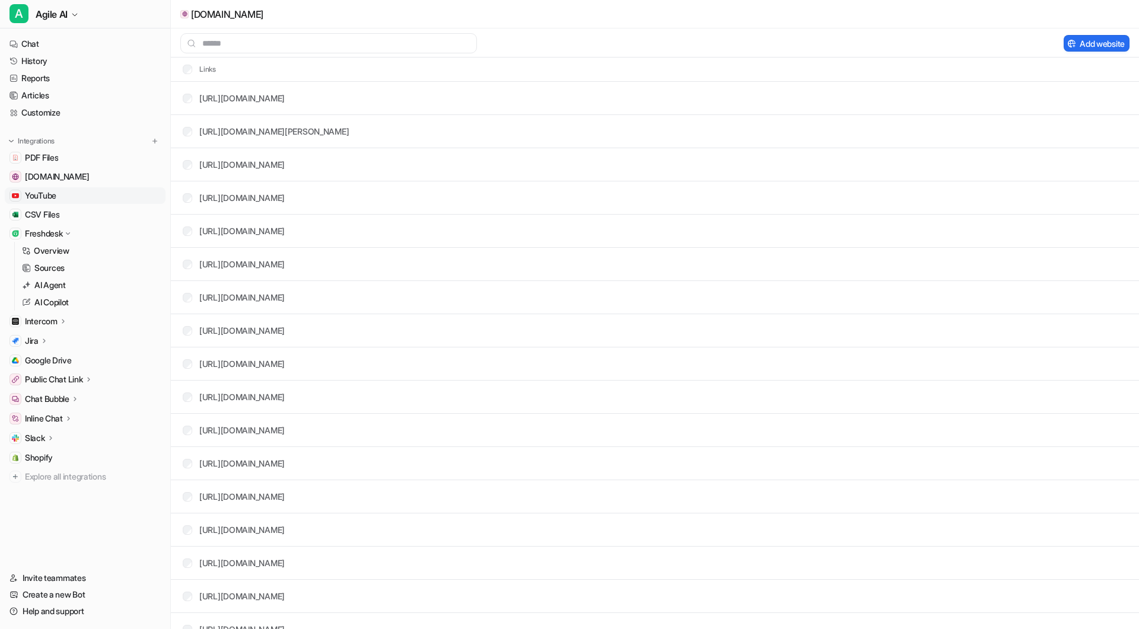
click at [65, 194] on link "YouTube" at bounding box center [85, 195] width 161 height 17
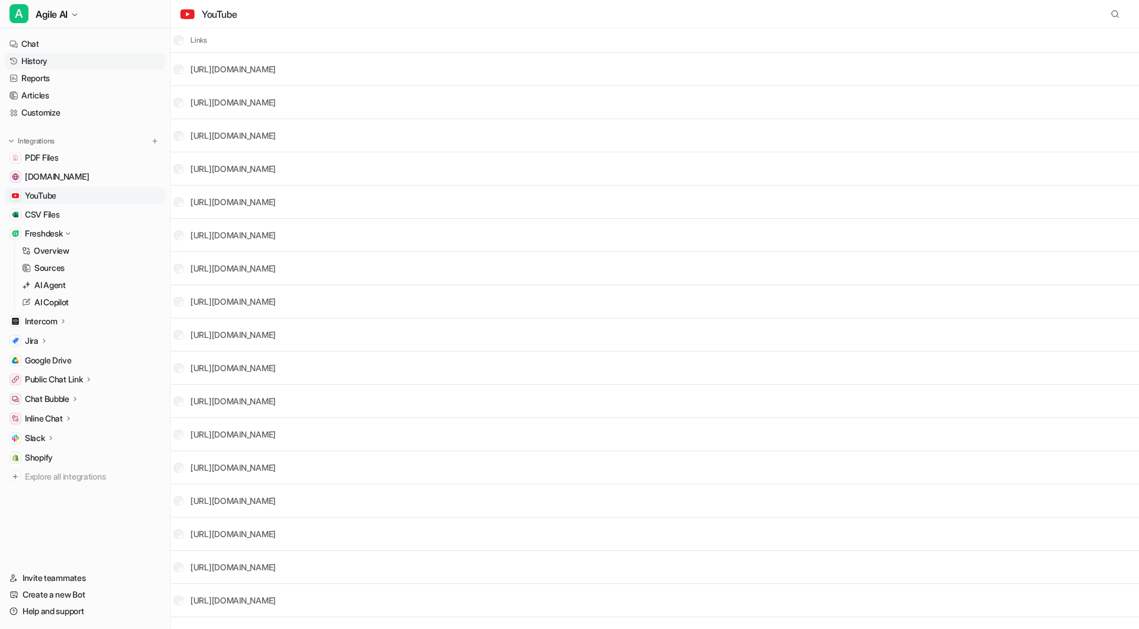
click at [57, 62] on link "History" at bounding box center [85, 61] width 161 height 17
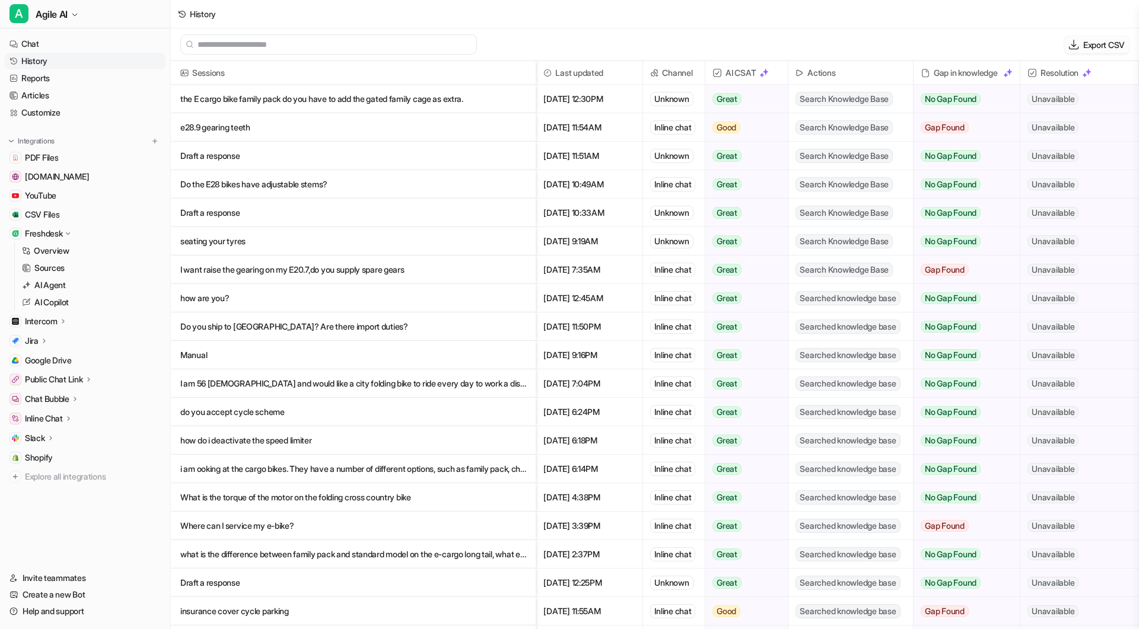
click at [1102, 42] on p "Export CSV" at bounding box center [1104, 45] width 42 height 12
select select "*"
select select "****"
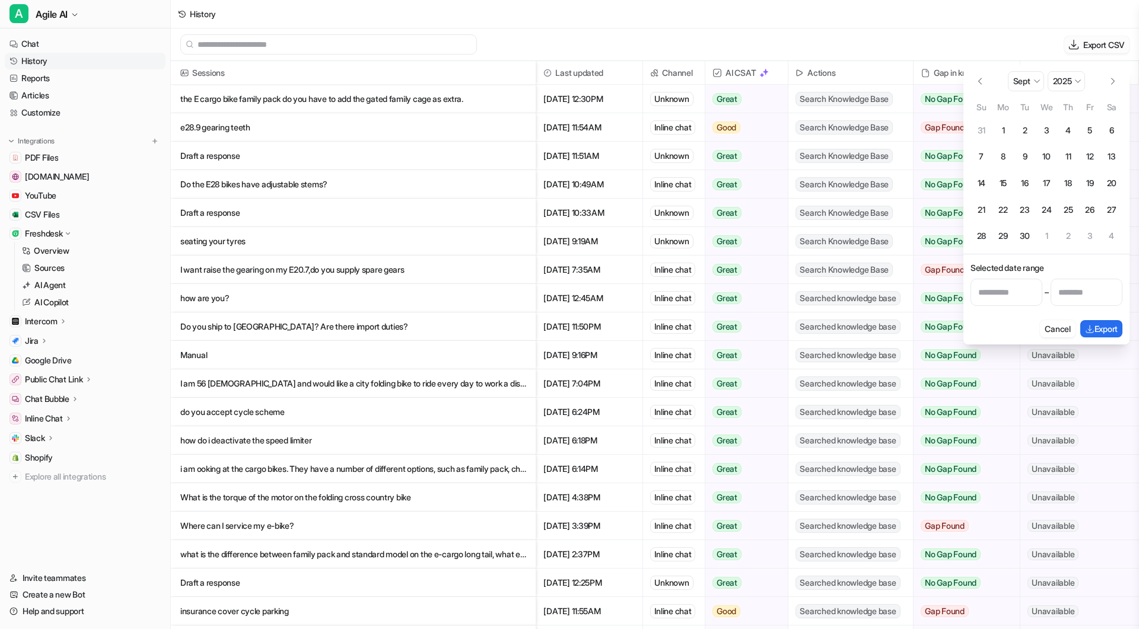
select select "*"
select select "****"
click at [1024, 291] on input "Start date" at bounding box center [1007, 292] width 72 height 27
click at [1004, 126] on button "1" at bounding box center [1004, 131] width 22 height 22
type input "**********"
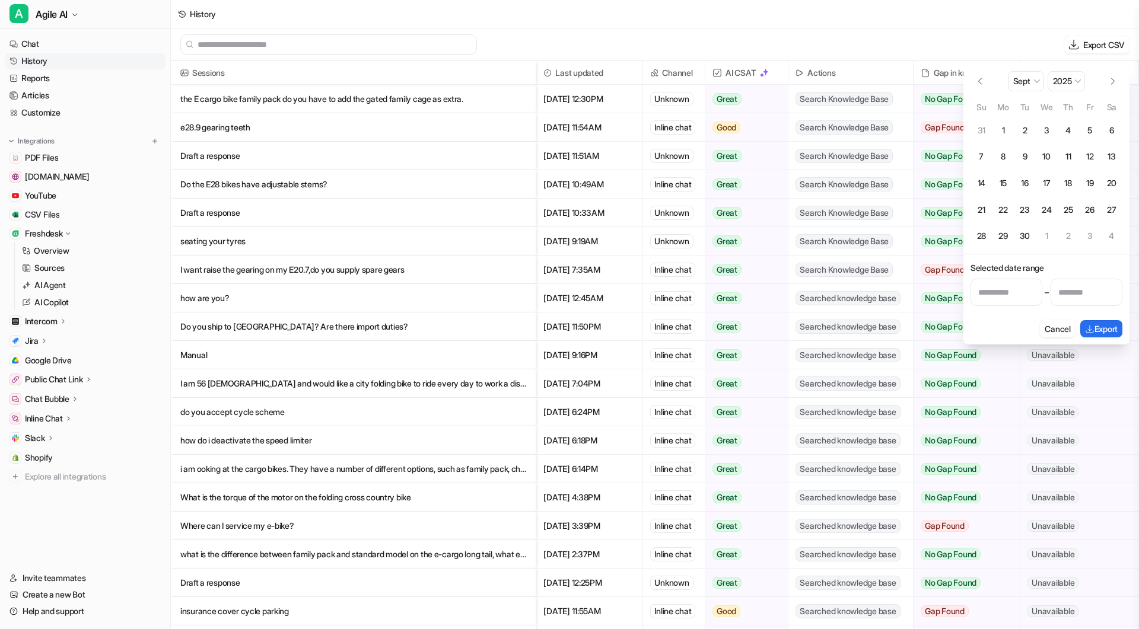
type input "**********"
select select "*"
select select "****"
click at [1045, 154] on button "10" at bounding box center [1047, 157] width 22 height 22
type input "**********"
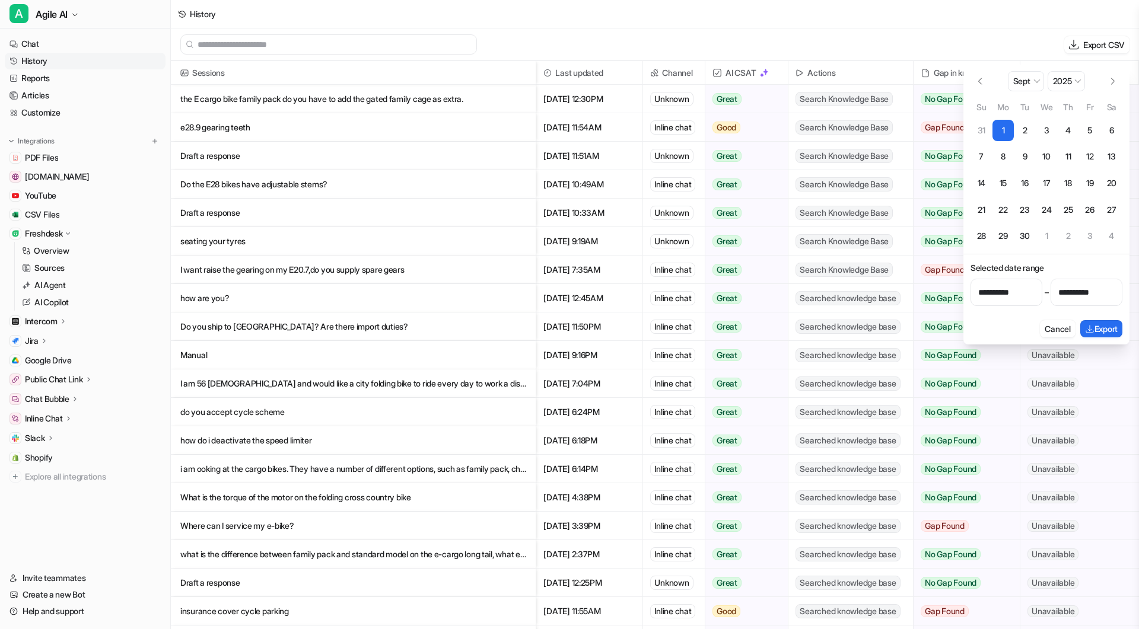
select select "*"
select select "****"
click at [1098, 330] on button "Export" at bounding box center [1101, 328] width 42 height 17
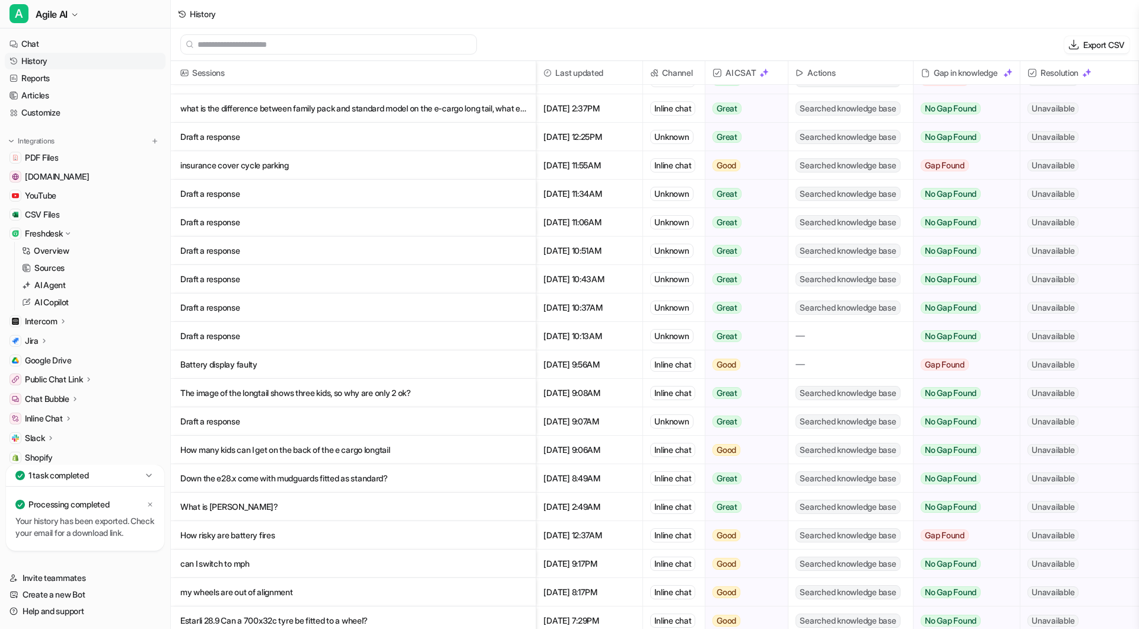
scroll to position [456, 0]
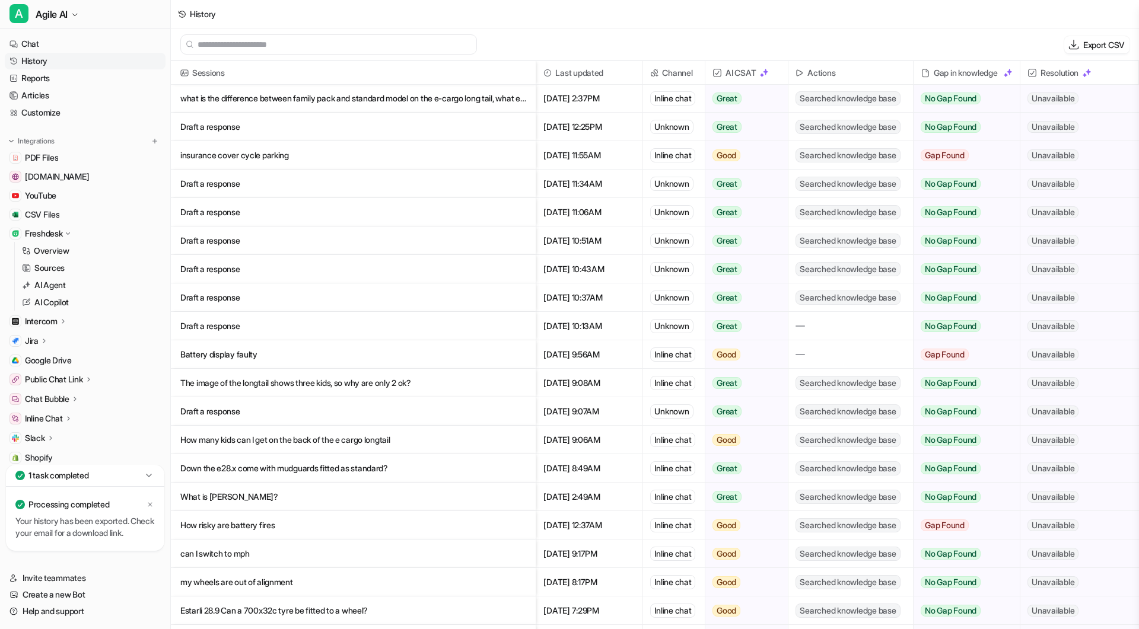
click at [247, 354] on p "Battery display faulty" at bounding box center [353, 355] width 346 height 28
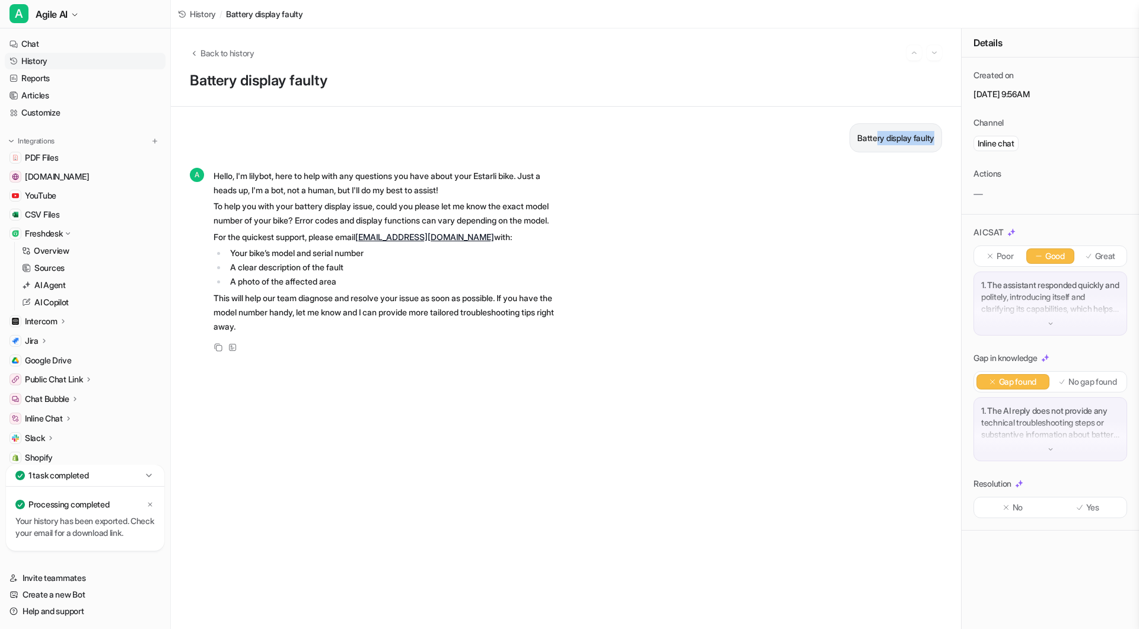
drag, startPoint x: 873, startPoint y: 138, endPoint x: 952, endPoint y: 141, distance: 79.6
click at [221, 56] on span "Back to history" at bounding box center [228, 53] width 54 height 12
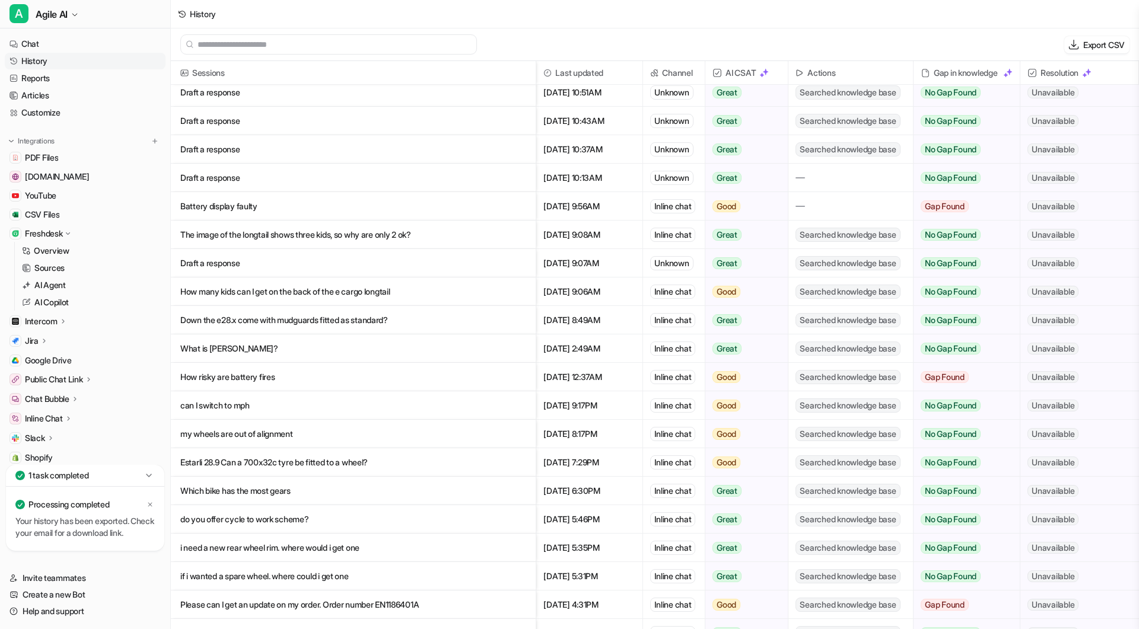
scroll to position [605, 0]
click at [342, 295] on p "How many kids can I get on the back of the e cargo longtail" at bounding box center [353, 291] width 346 height 28
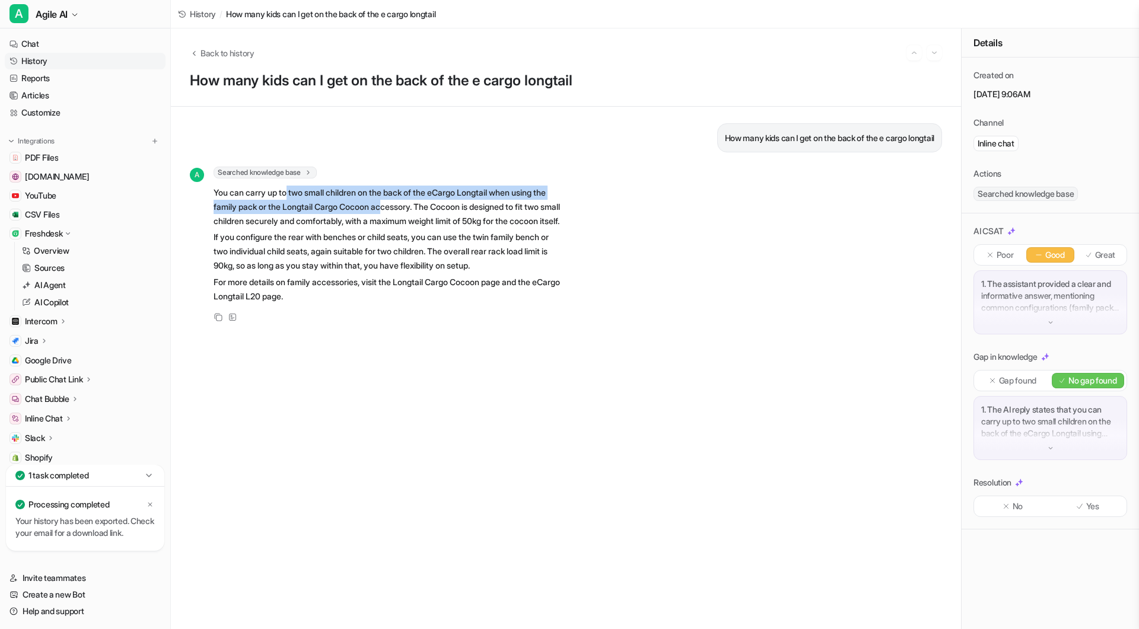
drag, startPoint x: 291, startPoint y: 196, endPoint x: 403, endPoint y: 199, distance: 112.2
click at [402, 199] on p "You can carry up to two small children on the back of the eCargo Longtail when …" at bounding box center [387, 207] width 347 height 43
click at [65, 162] on link "PDF Files" at bounding box center [85, 157] width 161 height 17
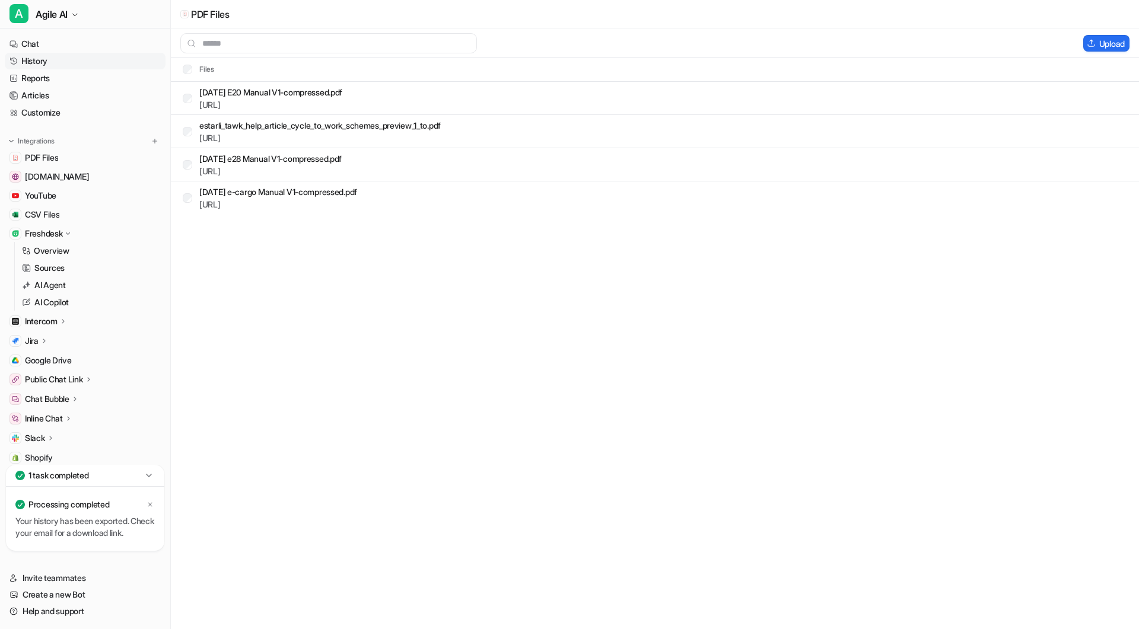
click at [47, 64] on link "History" at bounding box center [85, 61] width 161 height 17
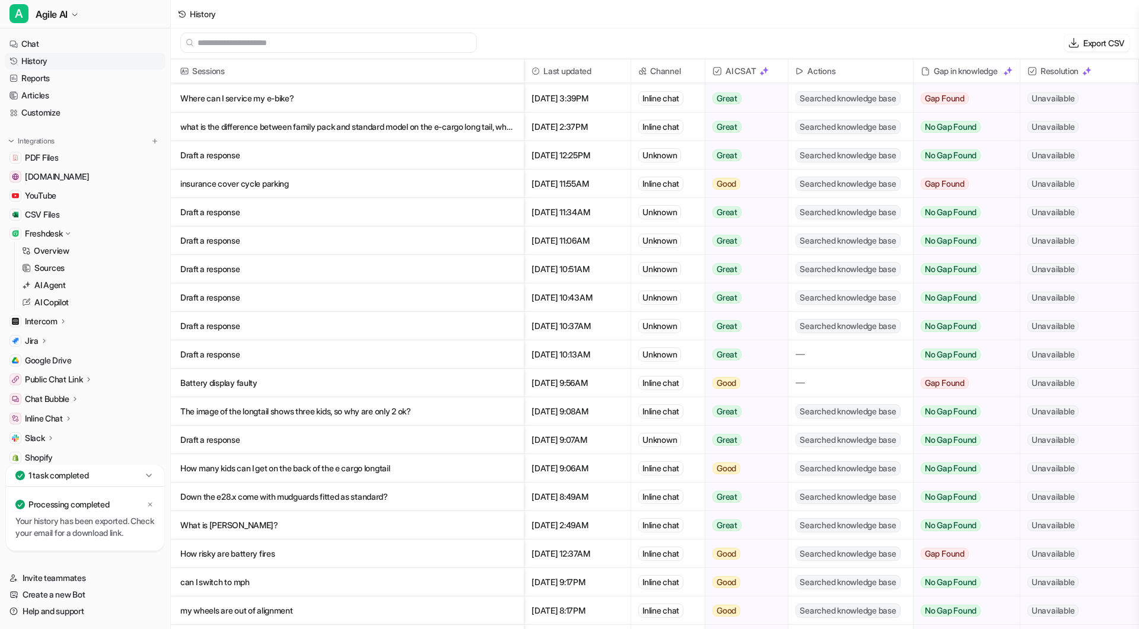
scroll to position [507, 0]
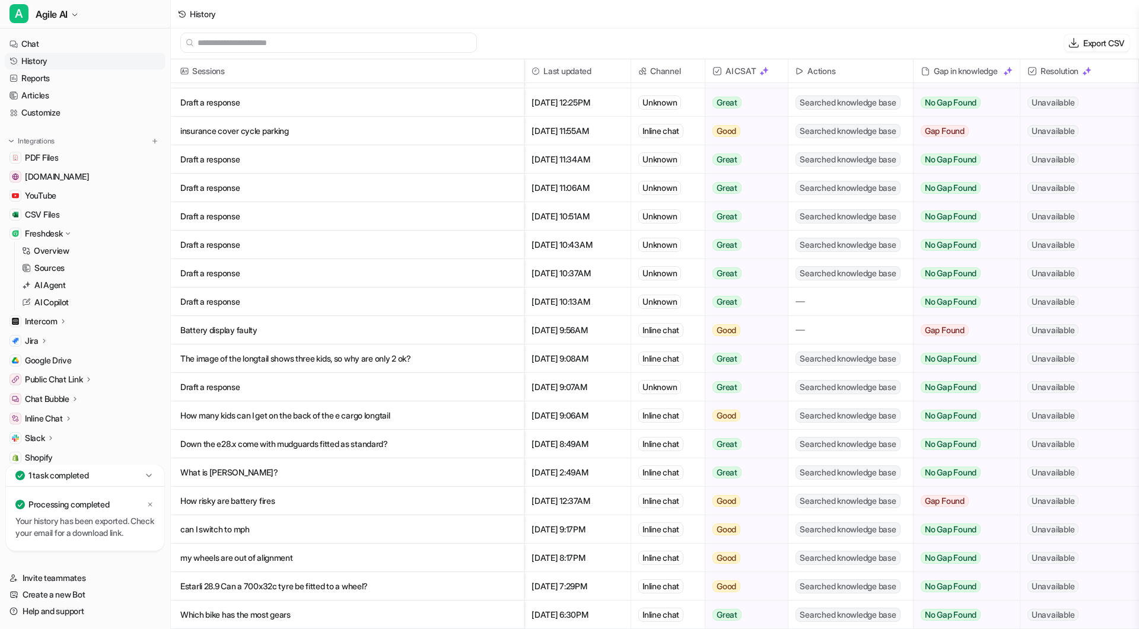
click at [243, 497] on p "How risky are battery fires" at bounding box center [347, 501] width 334 height 28
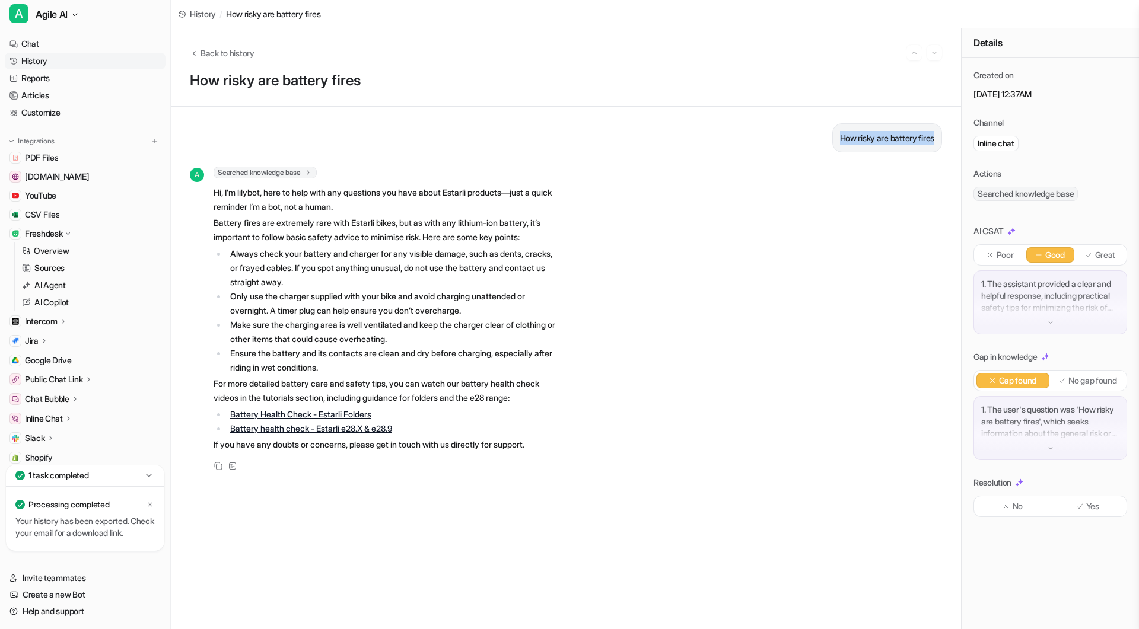
drag, startPoint x: 835, startPoint y: 141, endPoint x: 954, endPoint y: 144, distance: 119.3
click at [954, 144] on div "How risky are battery fires A Searched knowledge base search_queries : [ "batte…" at bounding box center [566, 368] width 790 height 523
click at [49, 62] on link "History" at bounding box center [85, 61] width 161 height 17
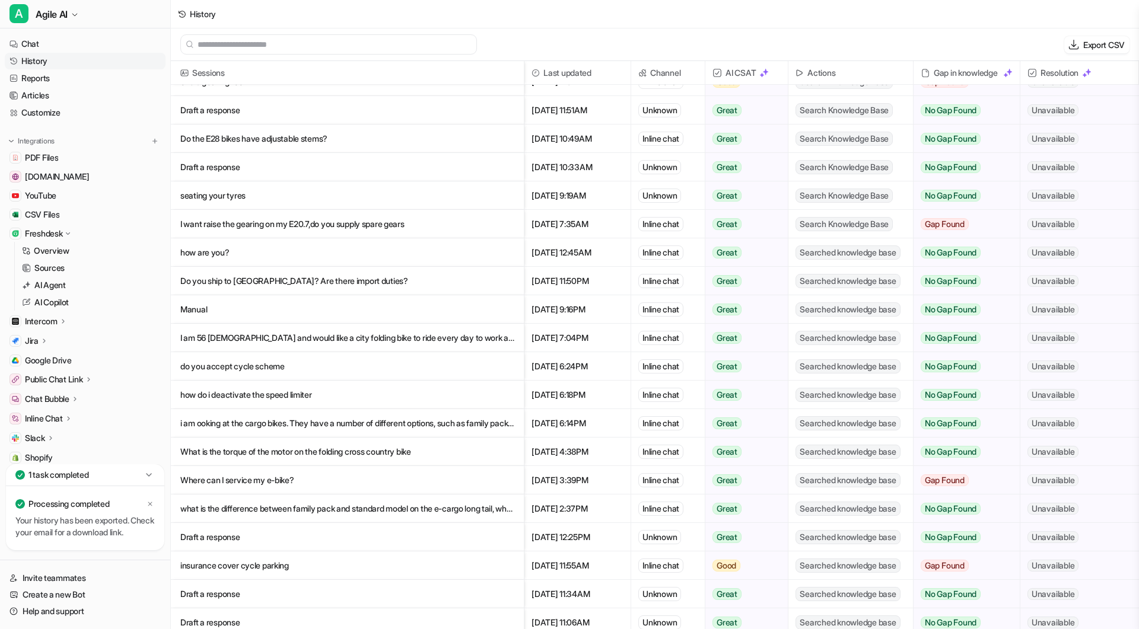
scroll to position [75, 0]
click at [151, 140] on img at bounding box center [155, 141] width 8 height 8
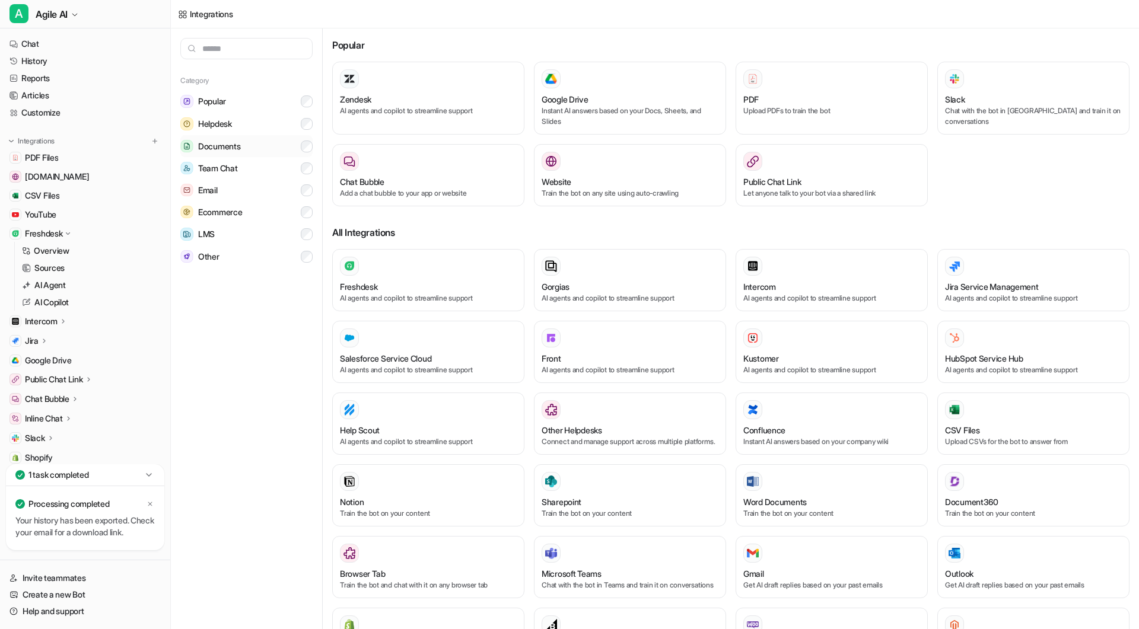
click at [263, 140] on button "Documents" at bounding box center [246, 146] width 132 height 22
